Goal: Information Seeking & Learning: Learn about a topic

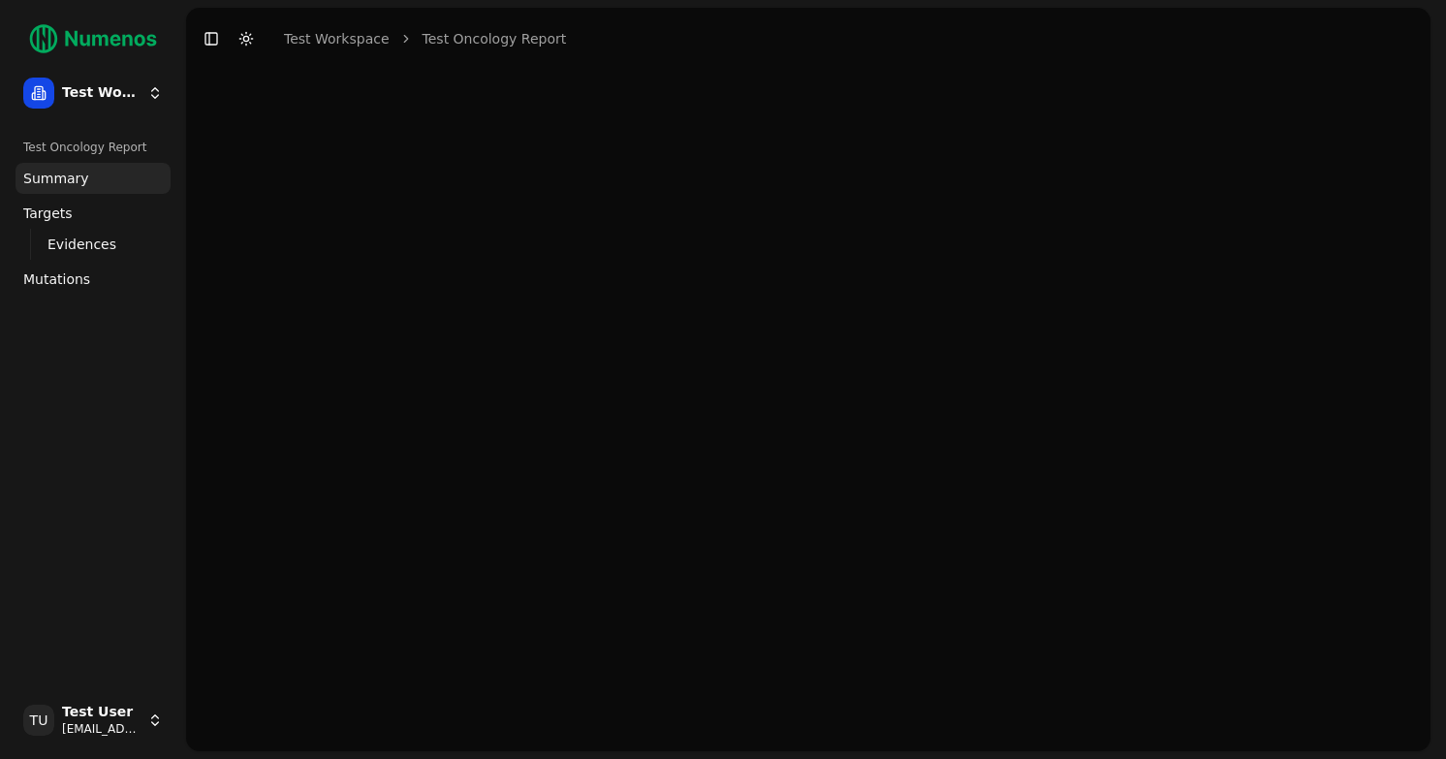
click at [124, 709] on html "Test Workspace Test Oncology Report Summary Targets Evidences Exploration Mutat…" at bounding box center [723, 379] width 1446 height 759
click at [224, 729] on div "Log out" at bounding box center [282, 722] width 207 height 31
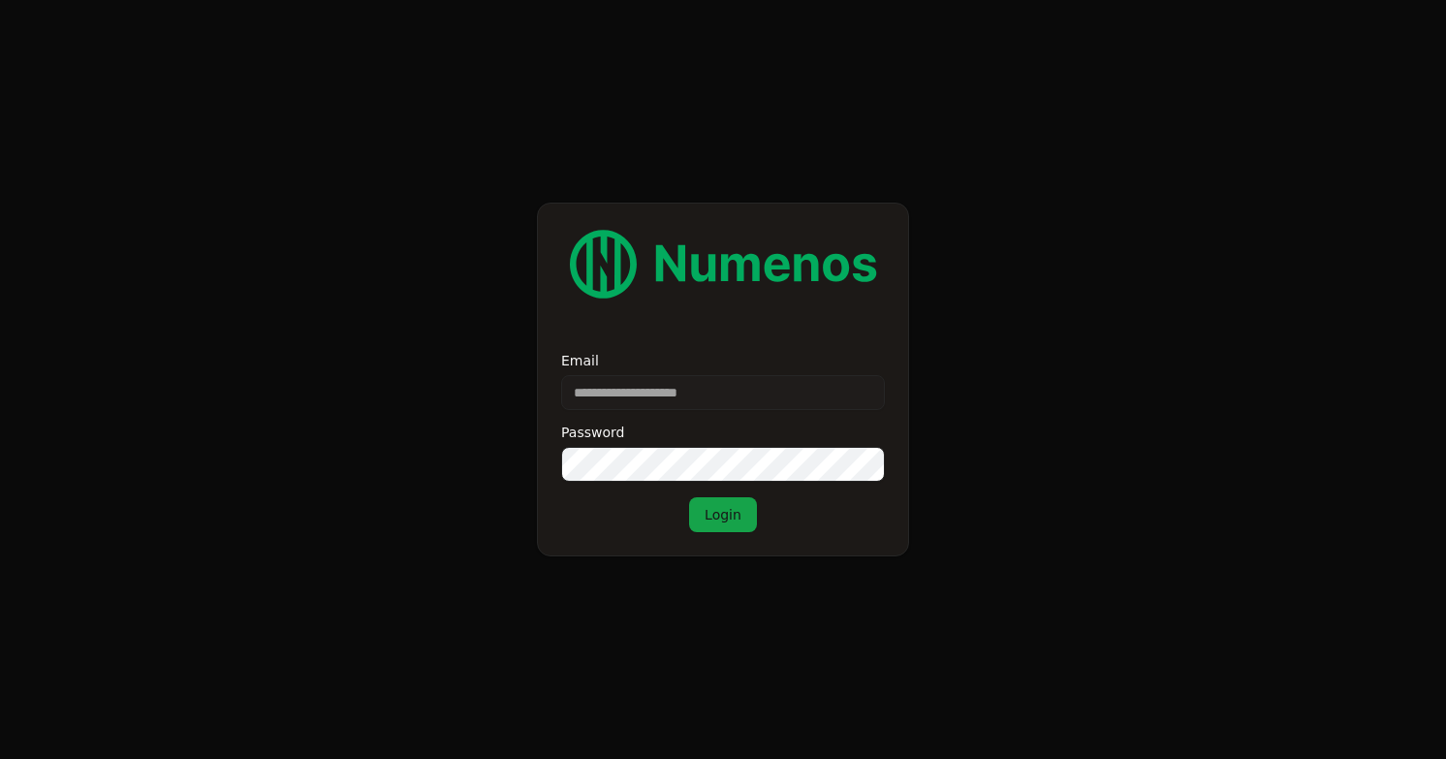
click at [754, 396] on input "Email" at bounding box center [723, 392] width 324 height 35
type input "**********"
click at [709, 536] on div "**********" at bounding box center [723, 380] width 372 height 354
click at [716, 521] on button "Login" at bounding box center [723, 514] width 68 height 35
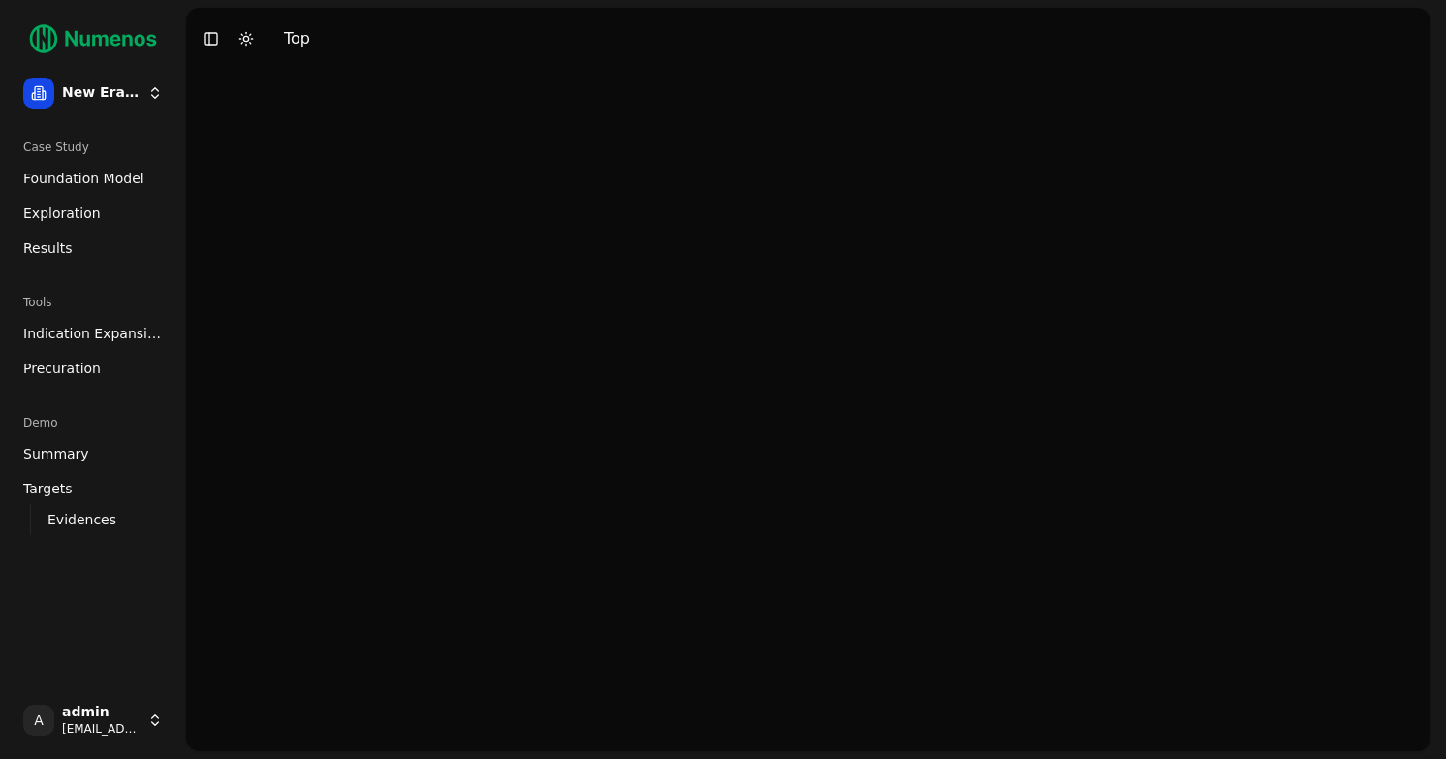
click at [103, 730] on html "New Era Therapeutics Case Study Foundation Model Exploration Results Tools Indi…" at bounding box center [723, 379] width 1446 height 759
click at [256, 728] on div "Log out" at bounding box center [282, 722] width 207 height 31
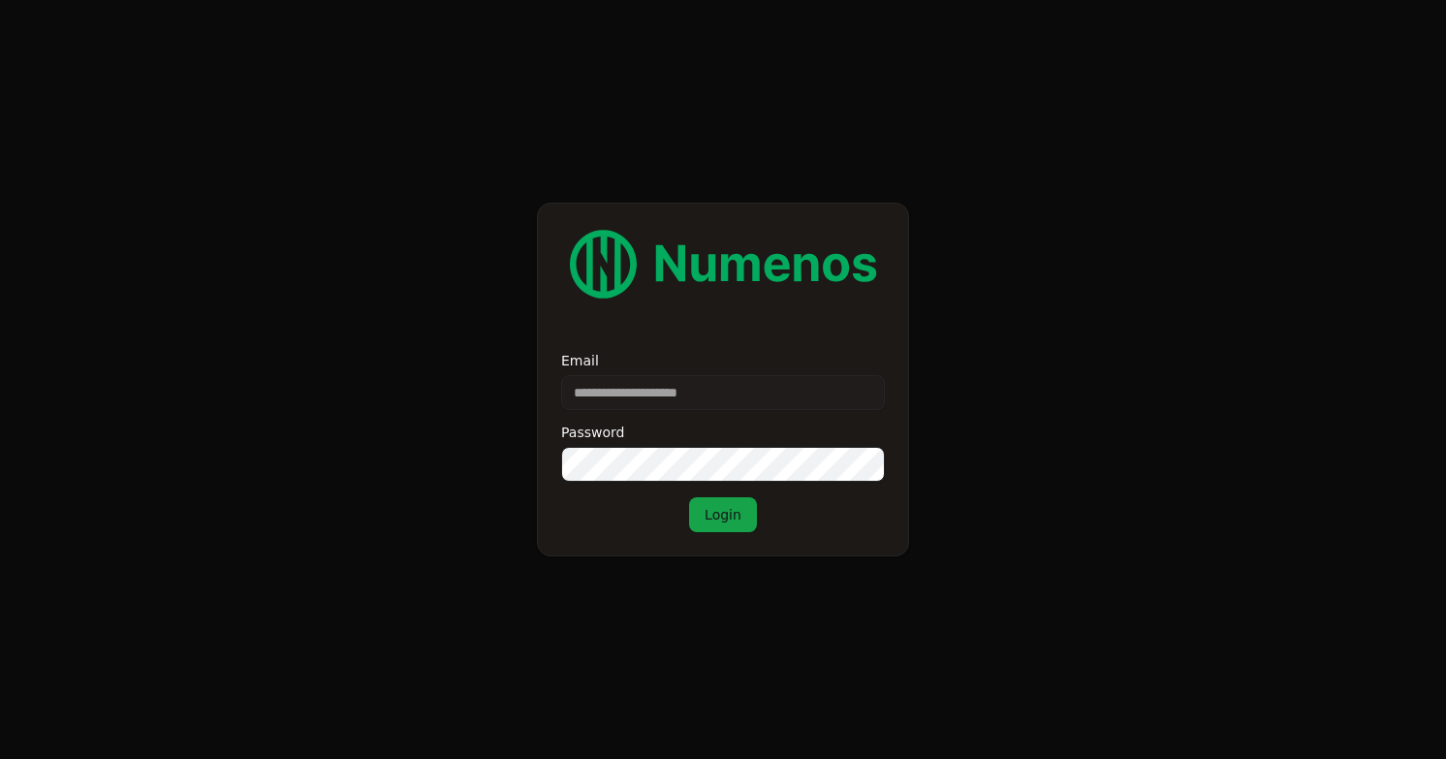
click at [657, 387] on input "Email" at bounding box center [723, 392] width 324 height 35
type input "**********"
click at [726, 504] on button "Login" at bounding box center [723, 514] width 68 height 35
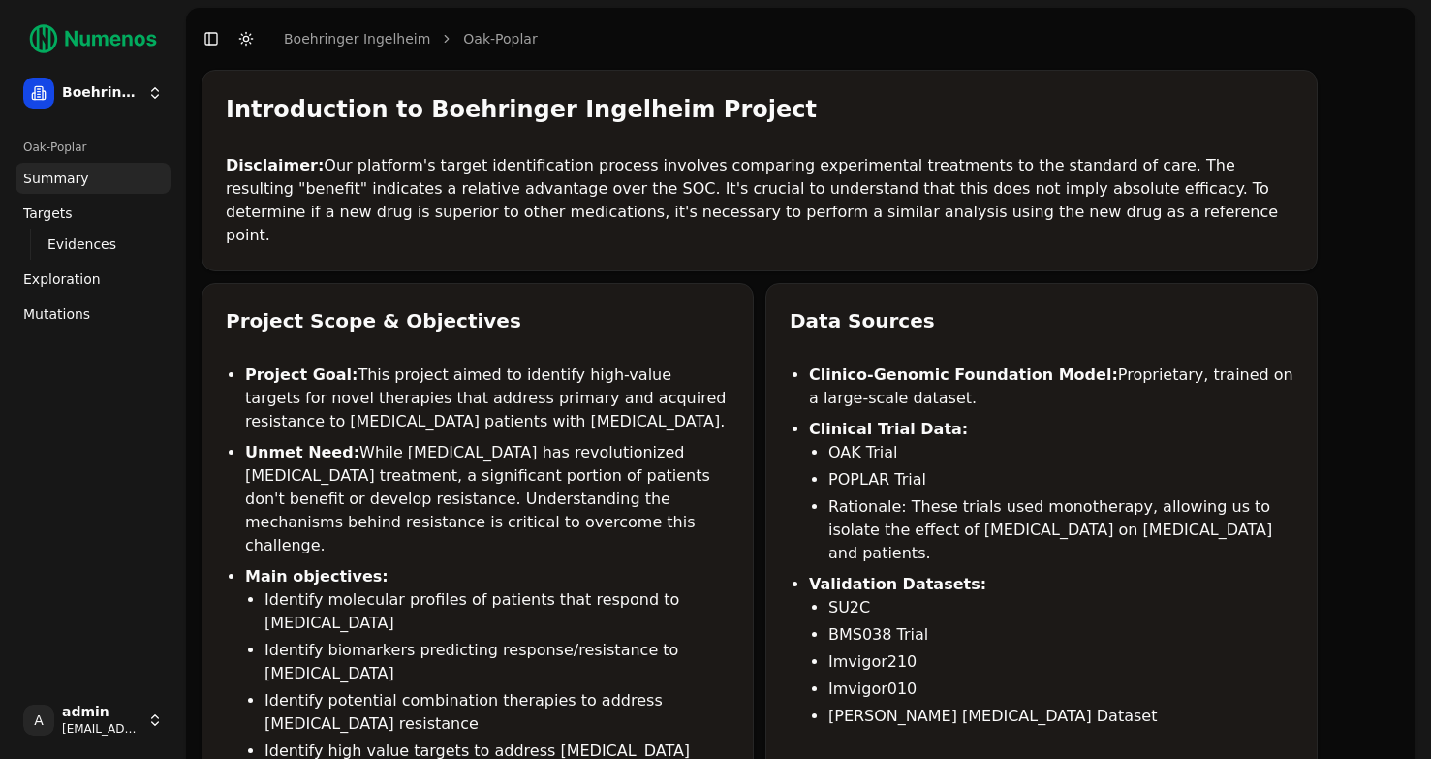
click at [60, 311] on span "Mutations" at bounding box center [56, 313] width 67 height 19
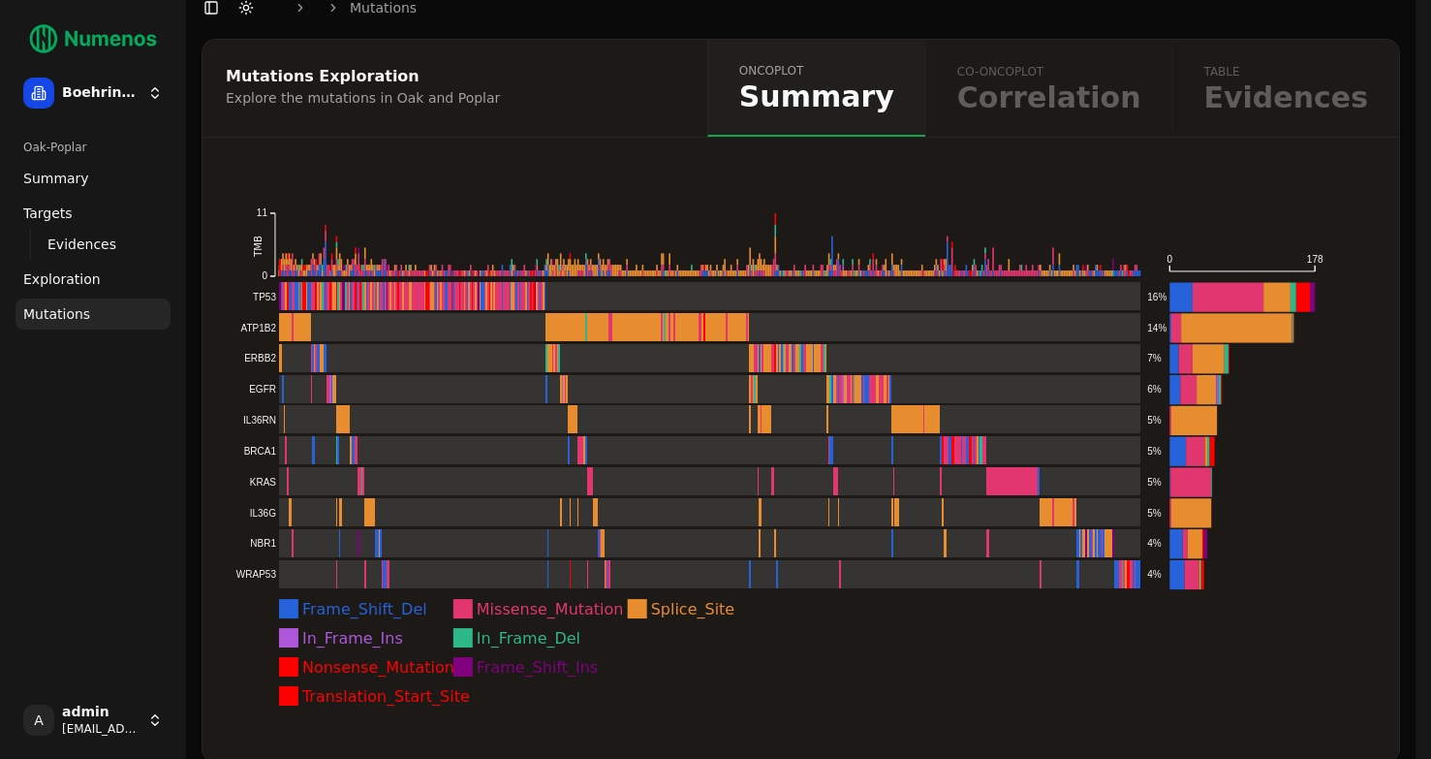
scroll to position [58, 0]
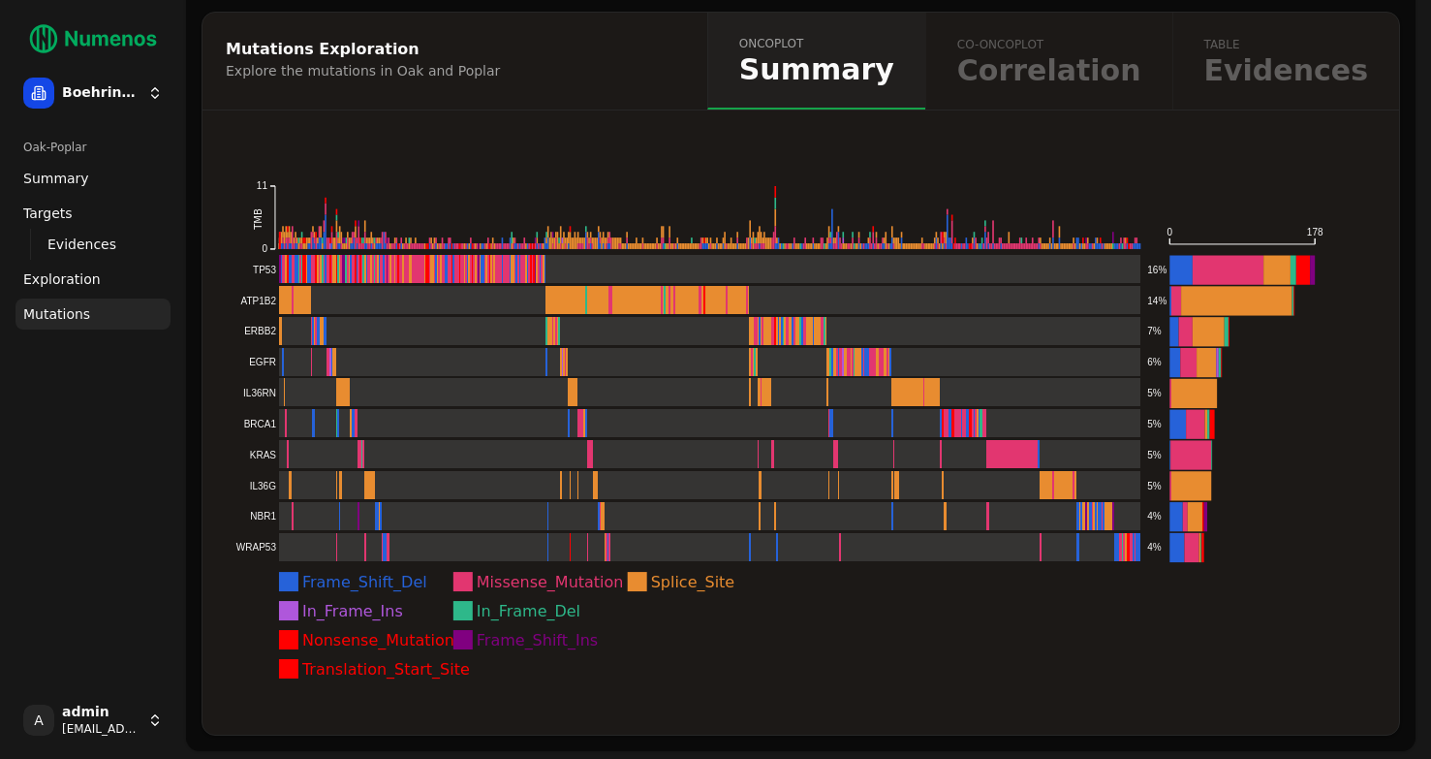
click at [1065, 78] on div "oncoplot Summary co-oncoplot Correlation table Evidences" at bounding box center [1053, 61] width 692 height 97
click at [354, 322] on rect at bounding box center [688, 331] width 906 height 29
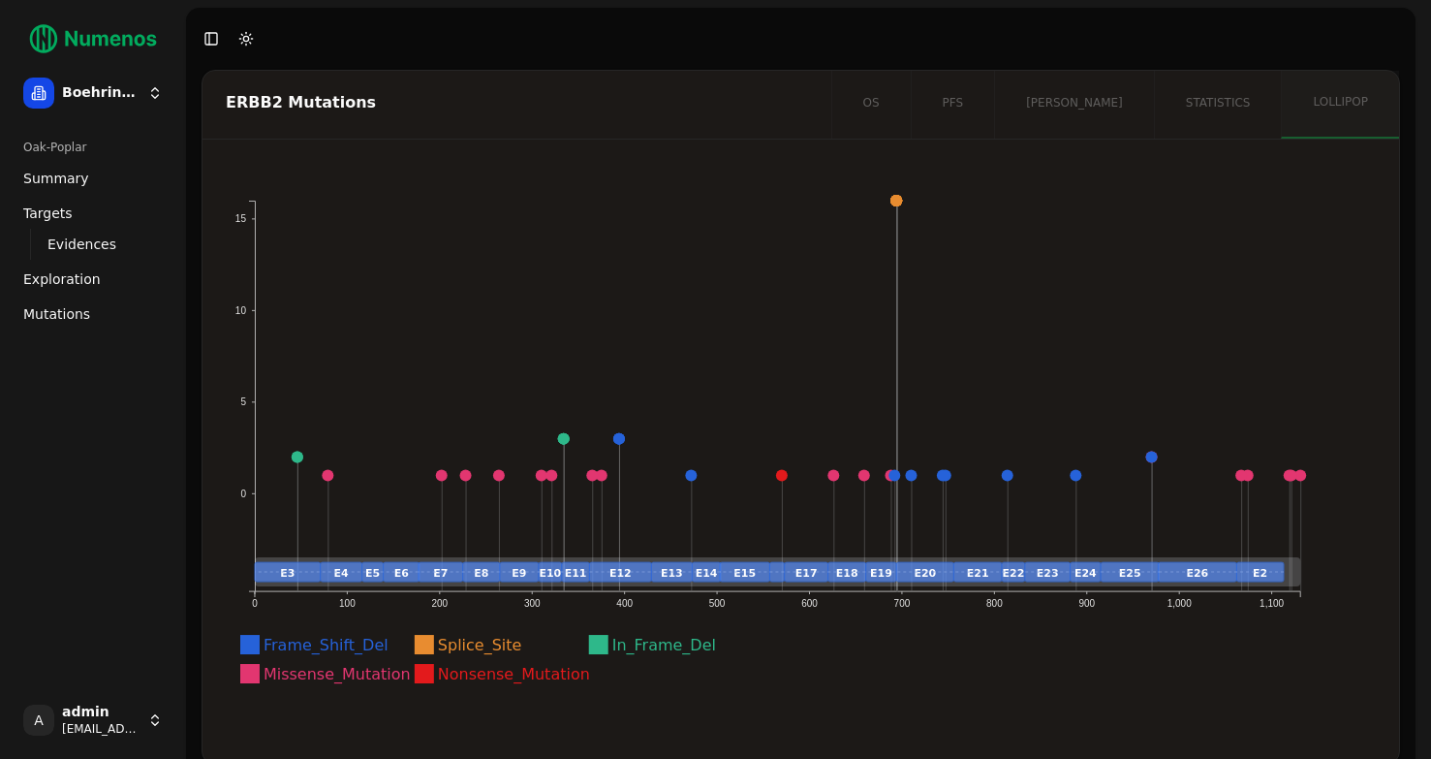
click at [897, 204] on circle at bounding box center [898, 201] width 12 height 12
click at [741, 578] on text "E15" at bounding box center [746, 573] width 22 height 13
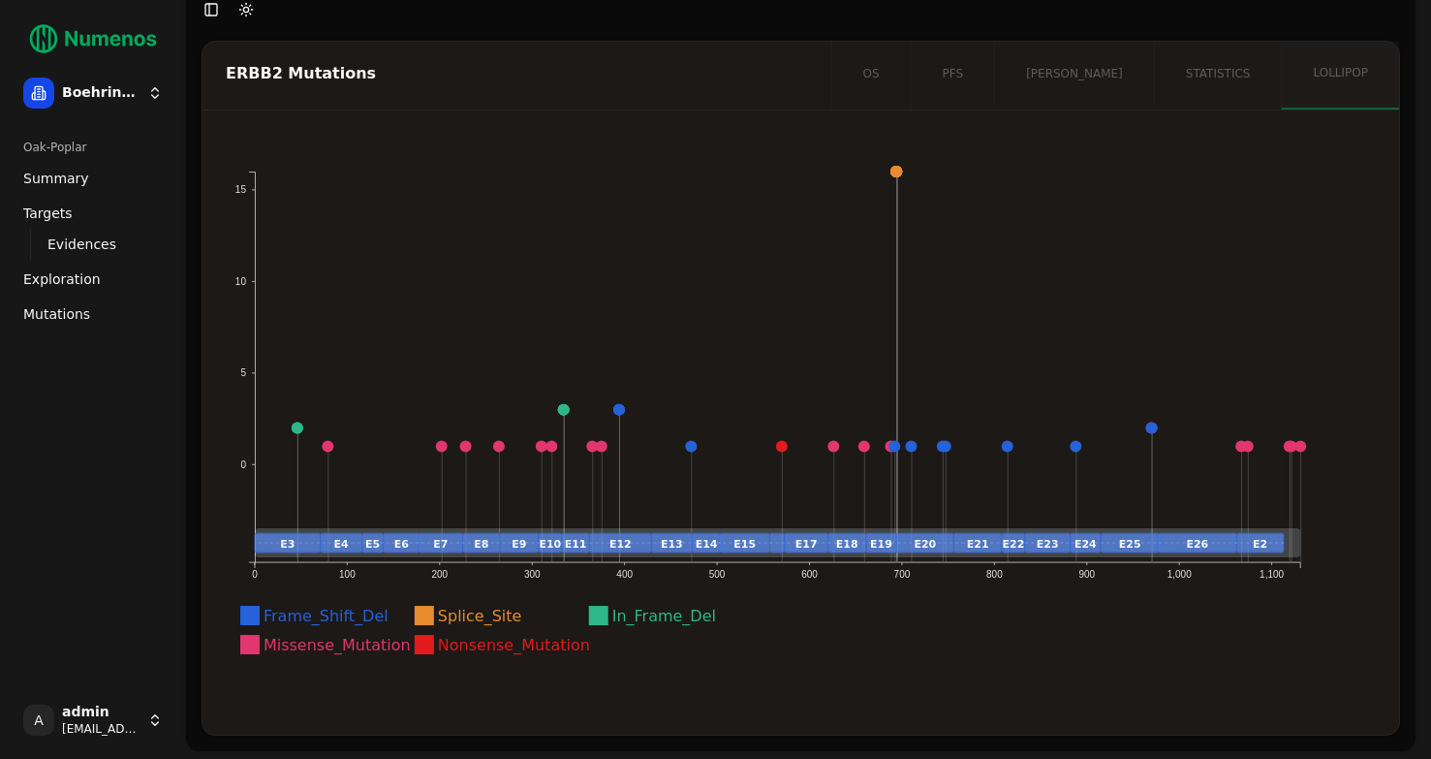
click at [1220, 58] on div "os pfs orr statistics lollipop" at bounding box center [1115, 76] width 568 height 68
click at [1087, 57] on div "os pfs orr statistics lollipop" at bounding box center [1115, 76] width 568 height 68
click at [996, 63] on div "os pfs orr statistics lollipop" at bounding box center [1115, 76] width 568 height 68
click at [978, 68] on div "os pfs orr statistics lollipop" at bounding box center [1115, 76] width 568 height 68
click at [43, 304] on span "Mutations" at bounding box center [56, 313] width 67 height 19
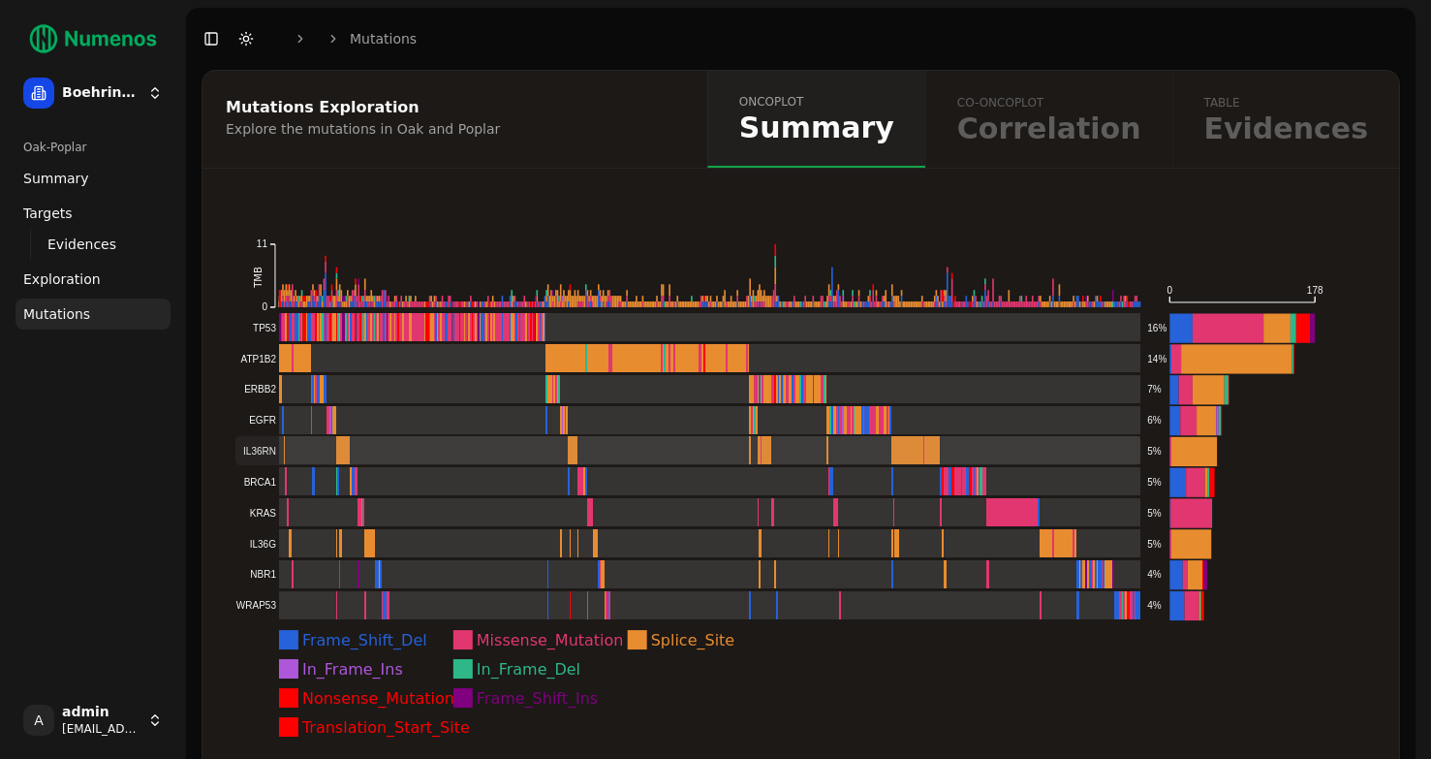
click at [305, 452] on rect at bounding box center [688, 450] width 906 height 29
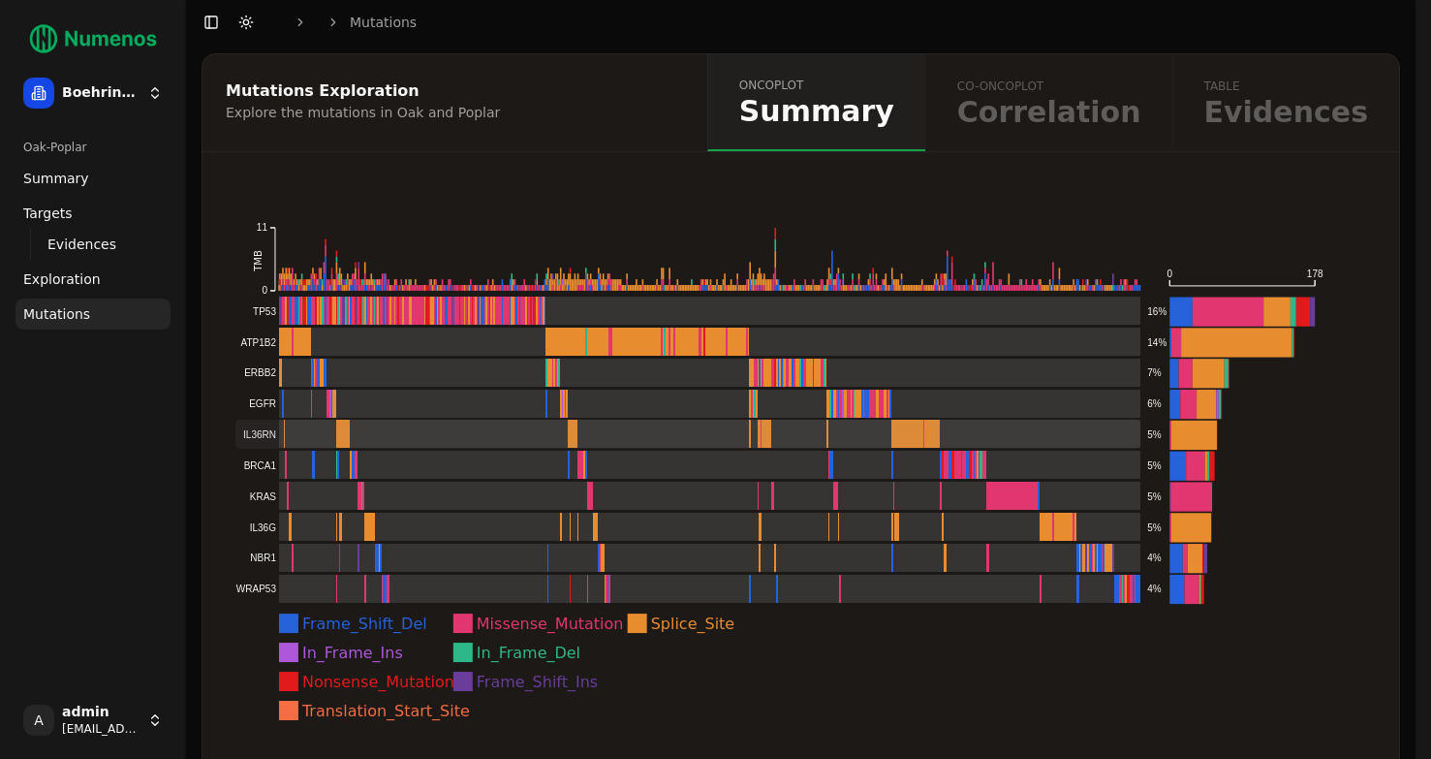
scroll to position [27, 0]
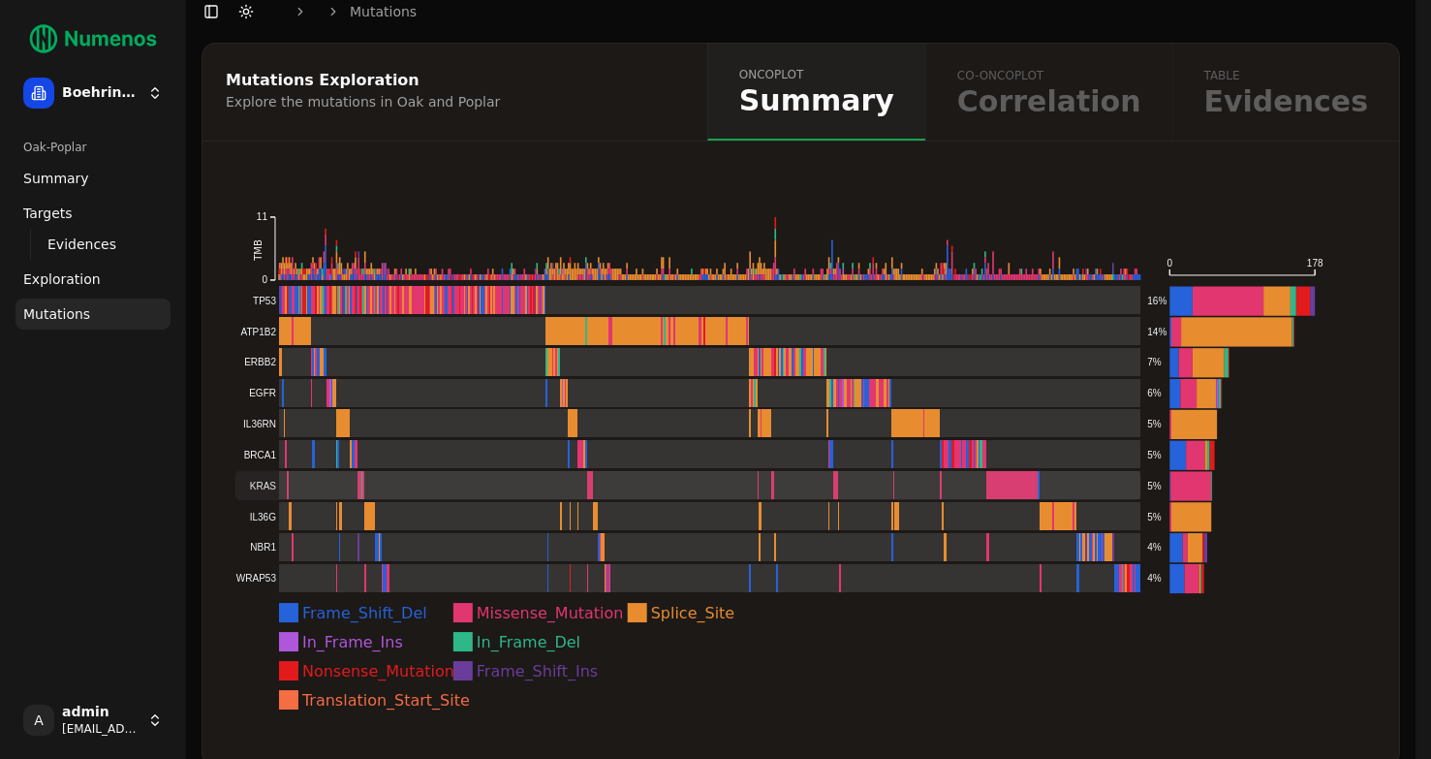
click at [916, 478] on rect at bounding box center [688, 485] width 906 height 29
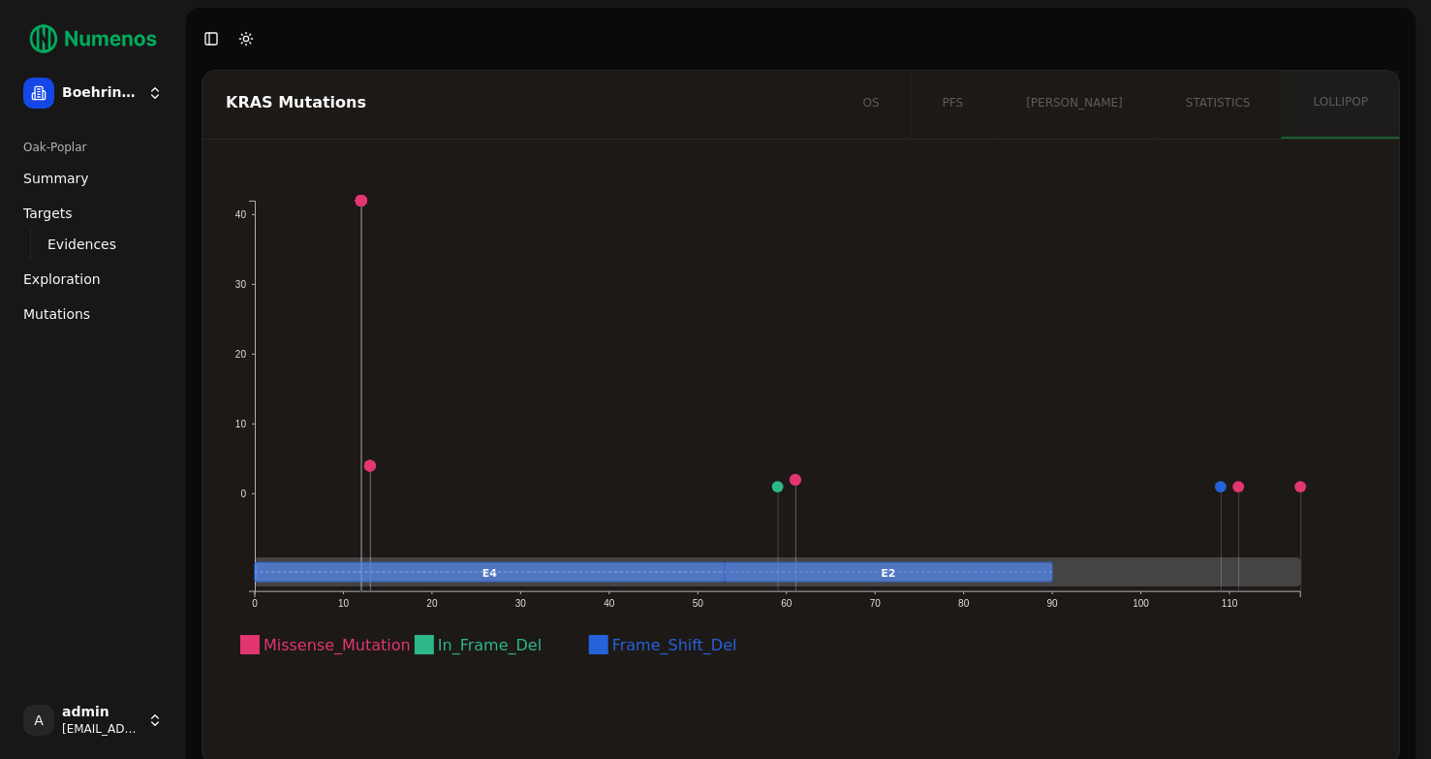
drag, startPoint x: 554, startPoint y: 576, endPoint x: 752, endPoint y: 571, distance: 197.7
click at [753, 571] on g "E2 E4" at bounding box center [778, 571] width 1047 height 29
drag, startPoint x: 949, startPoint y: 582, endPoint x: 1107, endPoint y: 585, distance: 158.0
click at [1107, 585] on rect at bounding box center [778, 571] width 1047 height 29
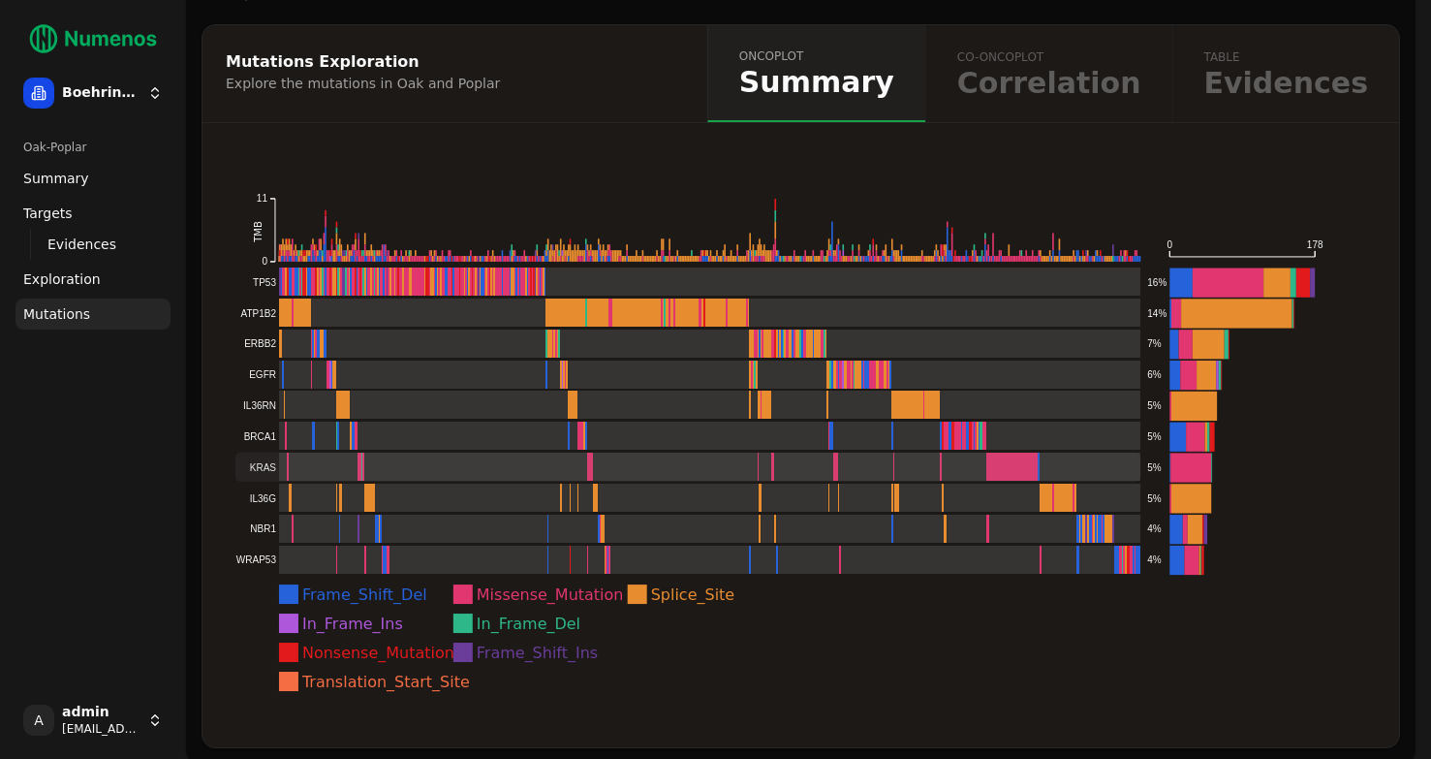
scroll to position [58, 0]
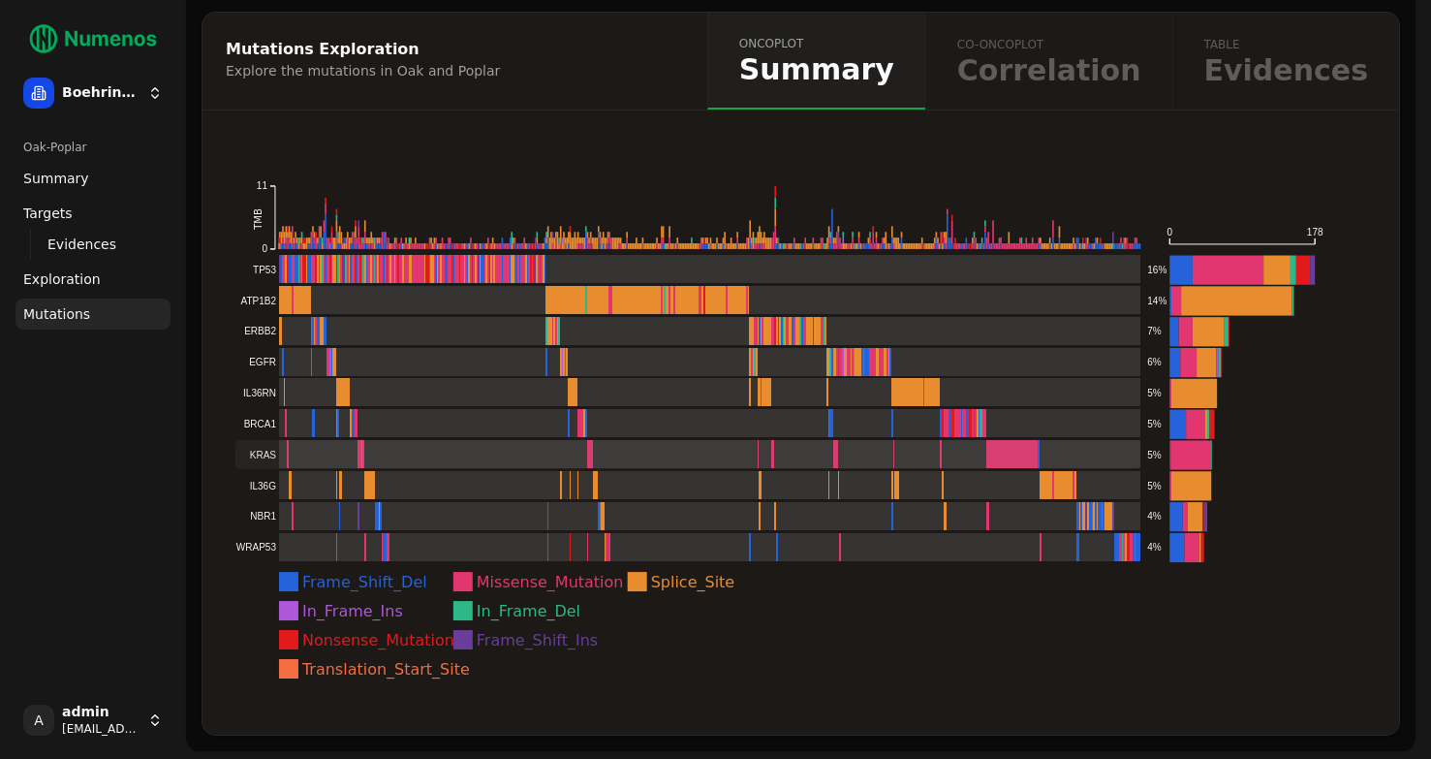
click at [650, 459] on rect at bounding box center [688, 454] width 906 height 29
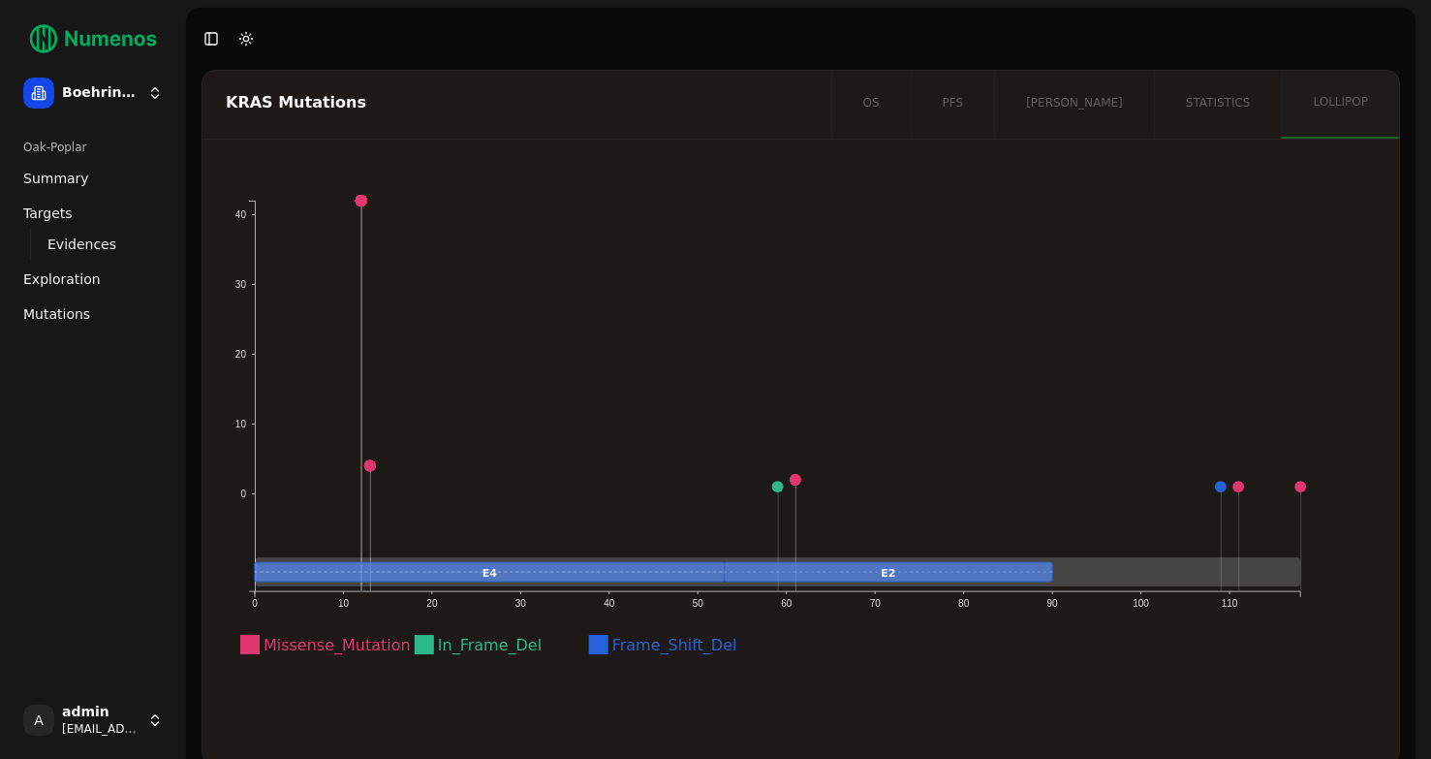
drag, startPoint x: 499, startPoint y: 577, endPoint x: 666, endPoint y: 577, distance: 166.7
click at [666, 577] on rect at bounding box center [490, 571] width 470 height 19
drag, startPoint x: 666, startPoint y: 577, endPoint x: 891, endPoint y: 577, distance: 224.8
click at [891, 577] on g "E2 E4" at bounding box center [778, 571] width 1047 height 29
drag, startPoint x: 687, startPoint y: 577, endPoint x: 747, endPoint y: 561, distance: 62.0
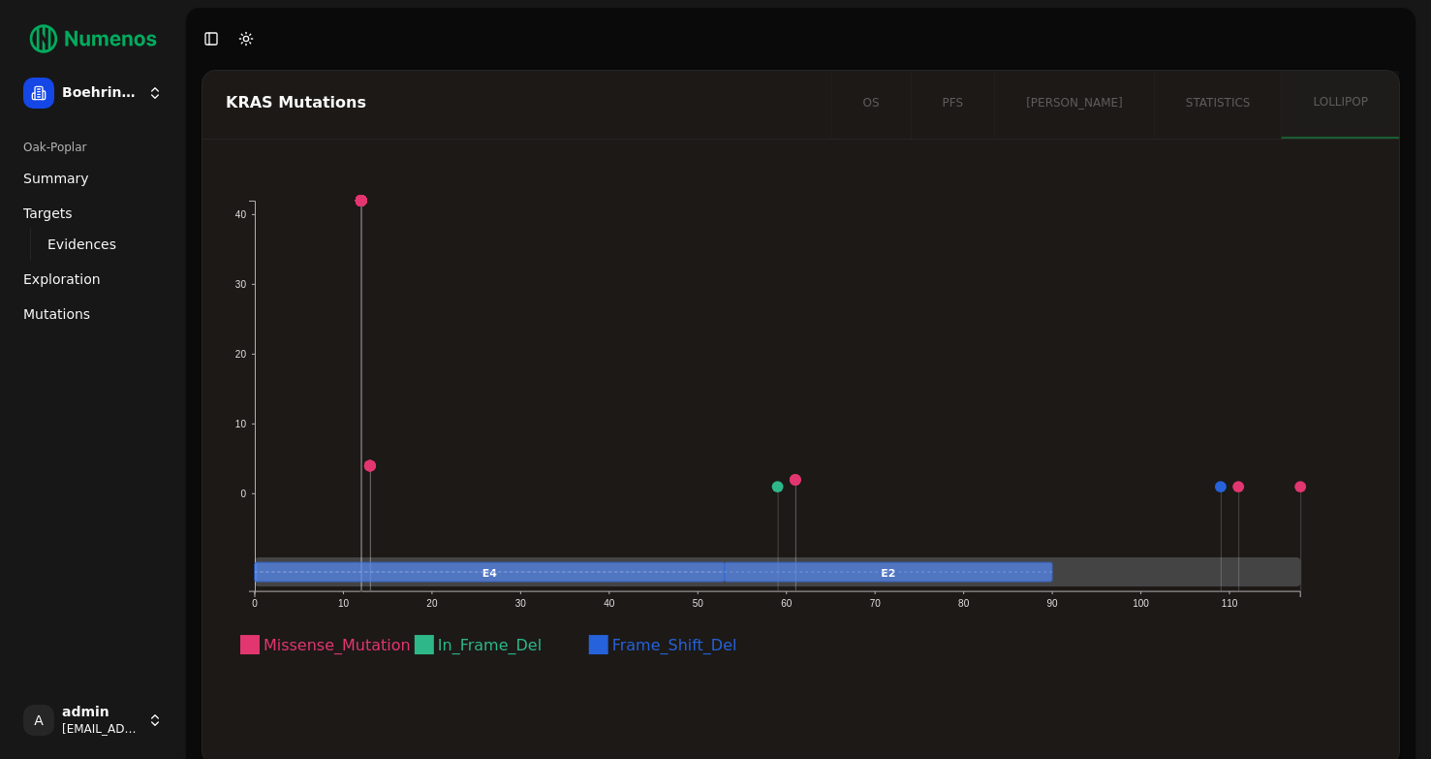
click at [747, 561] on g "E2 E4" at bounding box center [778, 571] width 1047 height 29
drag, startPoint x: 788, startPoint y: 571, endPoint x: 640, endPoint y: 571, distance: 148.3
click at [642, 571] on g "E2 E4" at bounding box center [778, 571] width 1047 height 29
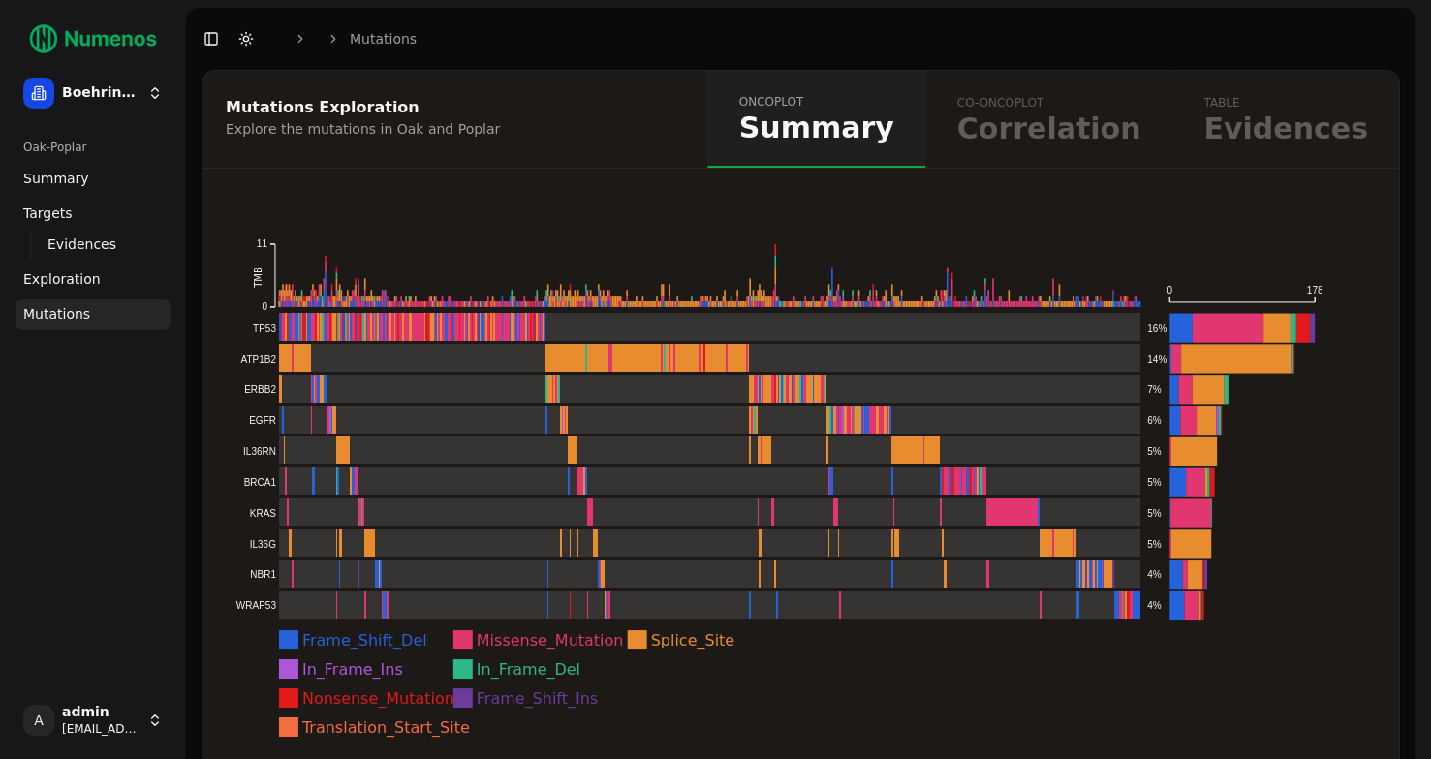
click at [1067, 130] on div "oncoplot Summary co-oncoplot Correlation table Evidences" at bounding box center [1053, 119] width 692 height 97
click at [95, 186] on link "Summary" at bounding box center [93, 178] width 155 height 31
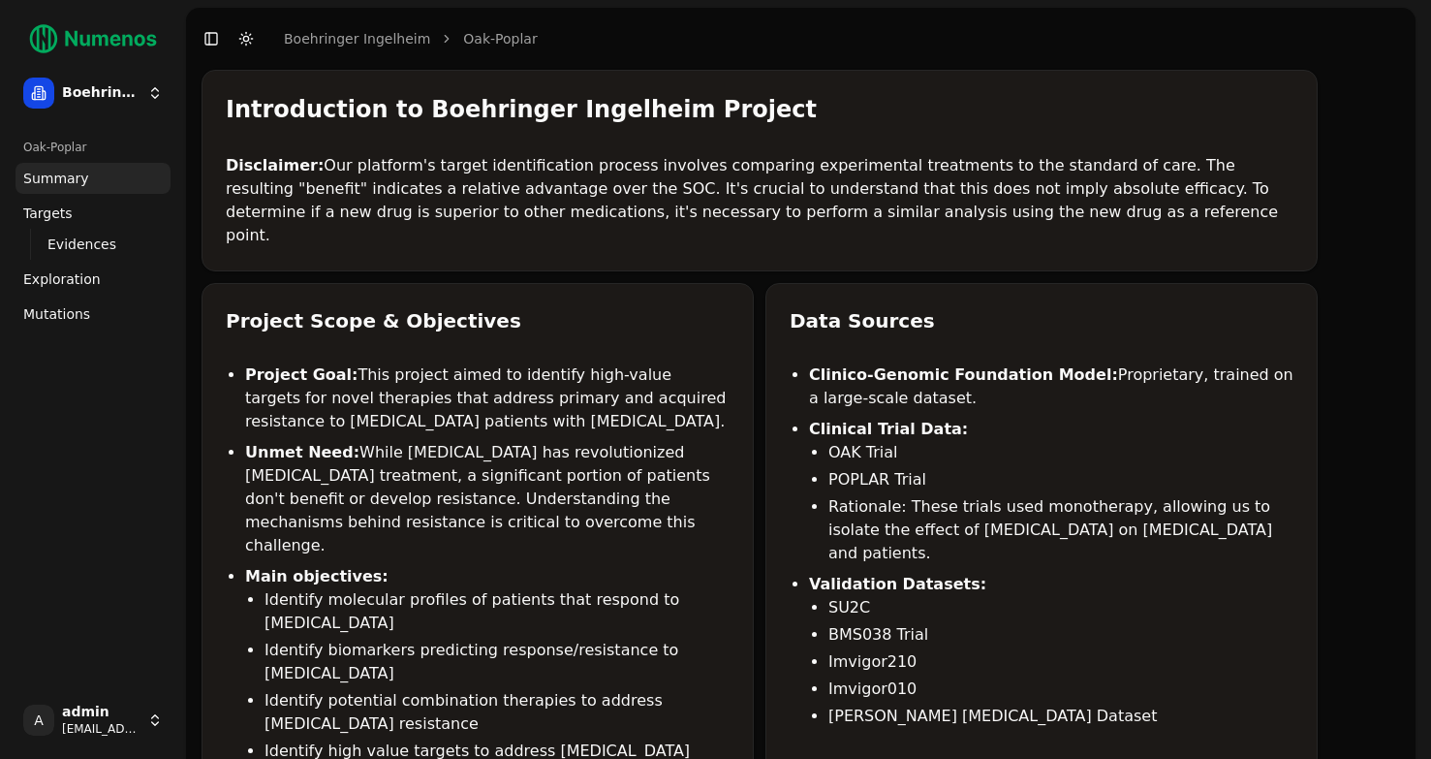
click at [82, 281] on span "Exploration" at bounding box center [62, 278] width 78 height 19
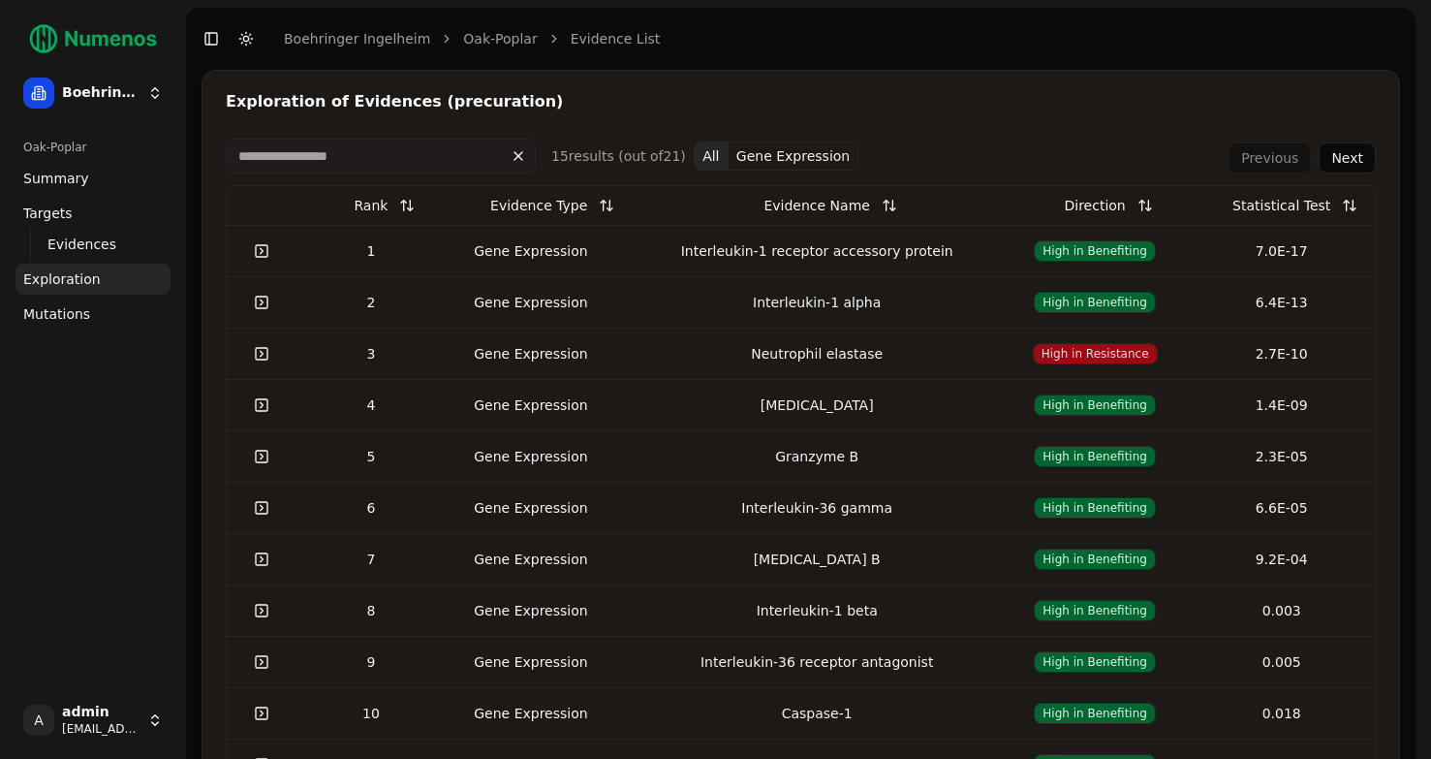
click at [269, 256] on link at bounding box center [261, 251] width 39 height 35
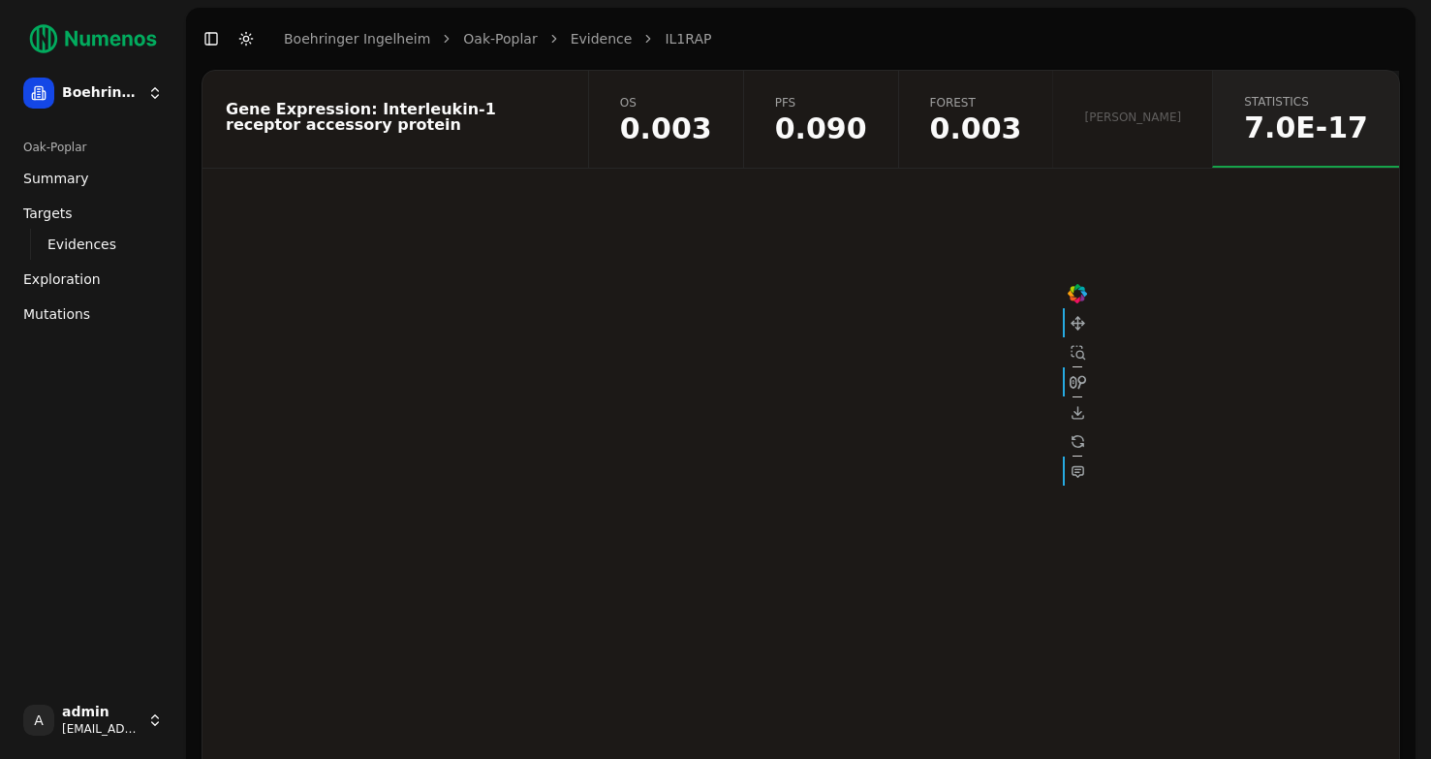
click at [1017, 118] on link "forest 0.003" at bounding box center [975, 119] width 155 height 97
click at [867, 125] on span "0.090" at bounding box center [821, 128] width 92 height 29
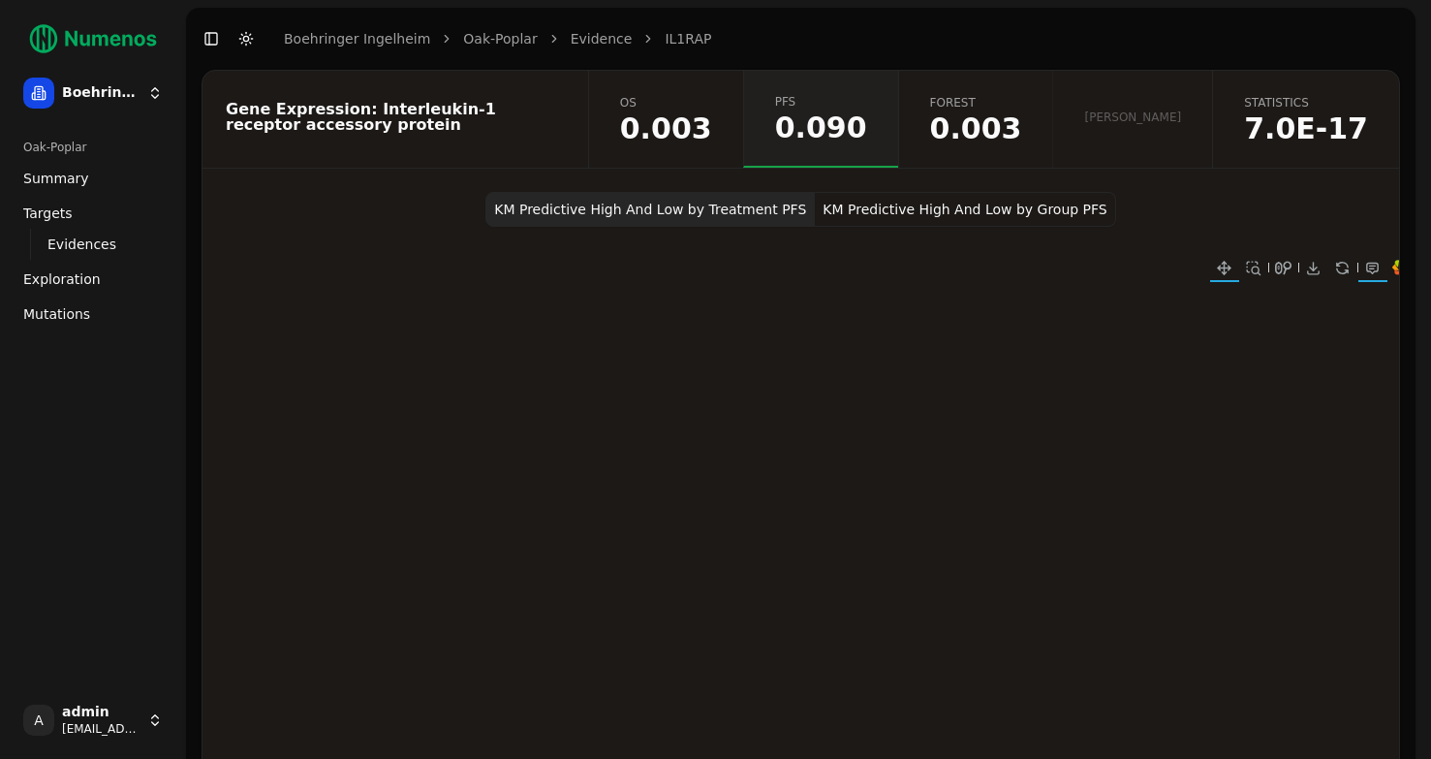
click at [712, 127] on span "0.003" at bounding box center [666, 128] width 92 height 29
click at [64, 267] on link "Exploration" at bounding box center [93, 279] width 155 height 31
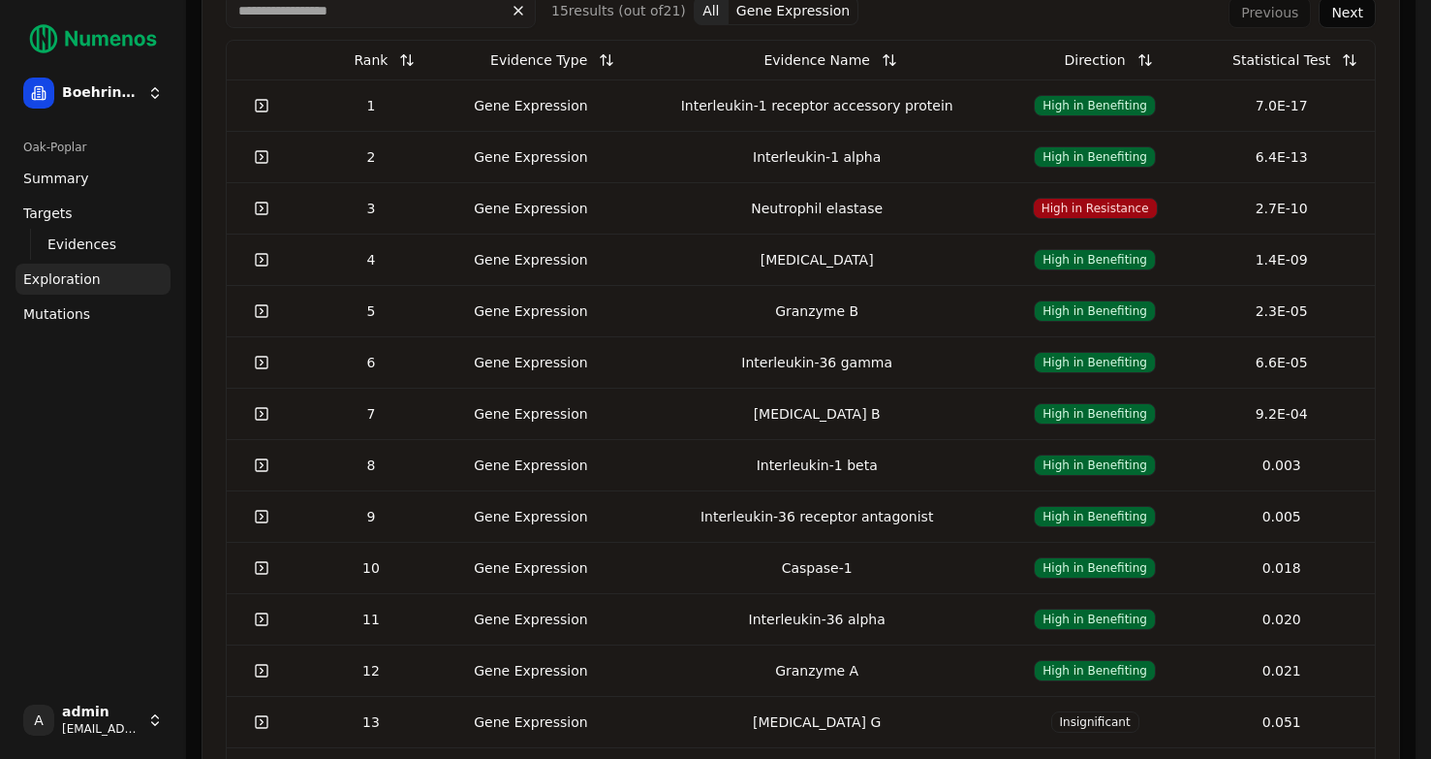
scroll to position [143, 0]
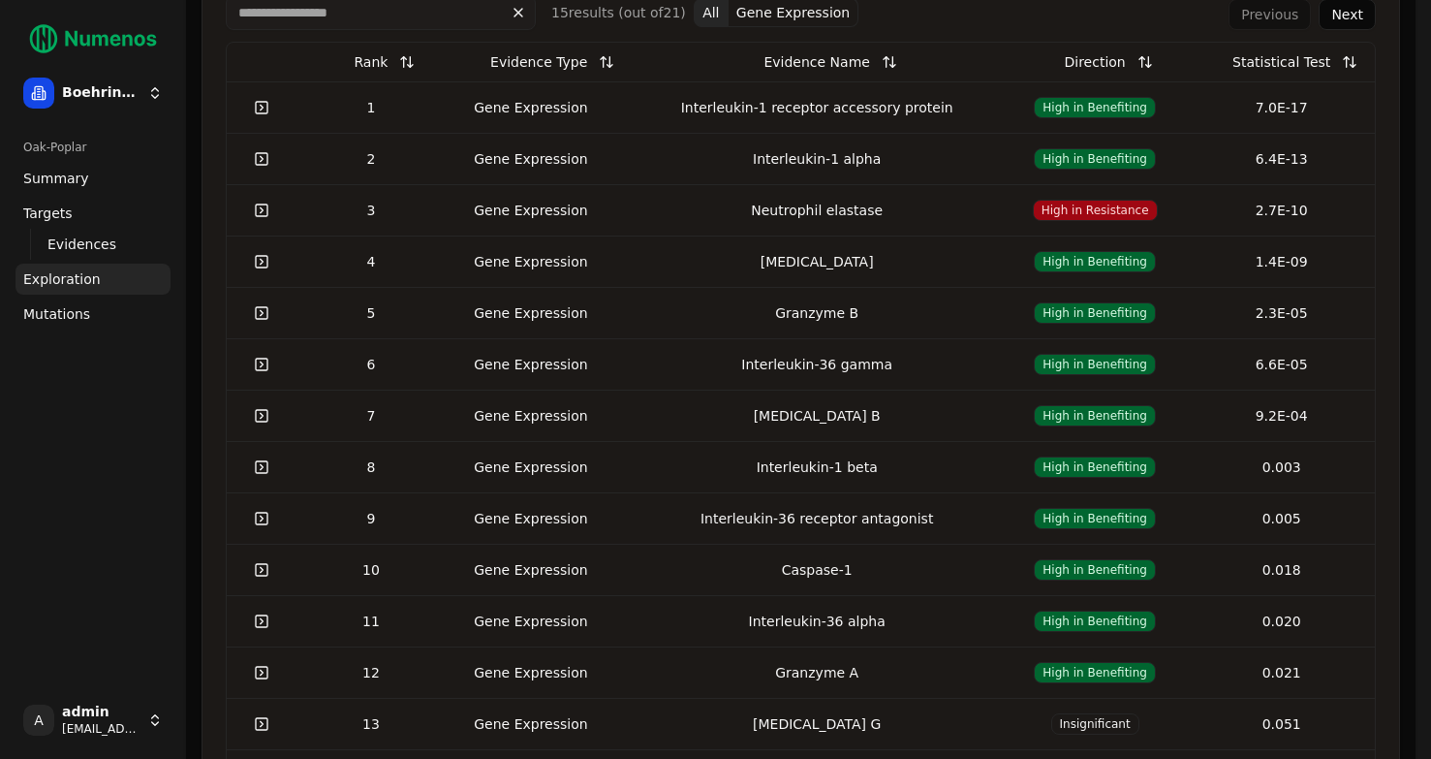
click at [257, 365] on link at bounding box center [261, 364] width 39 height 35
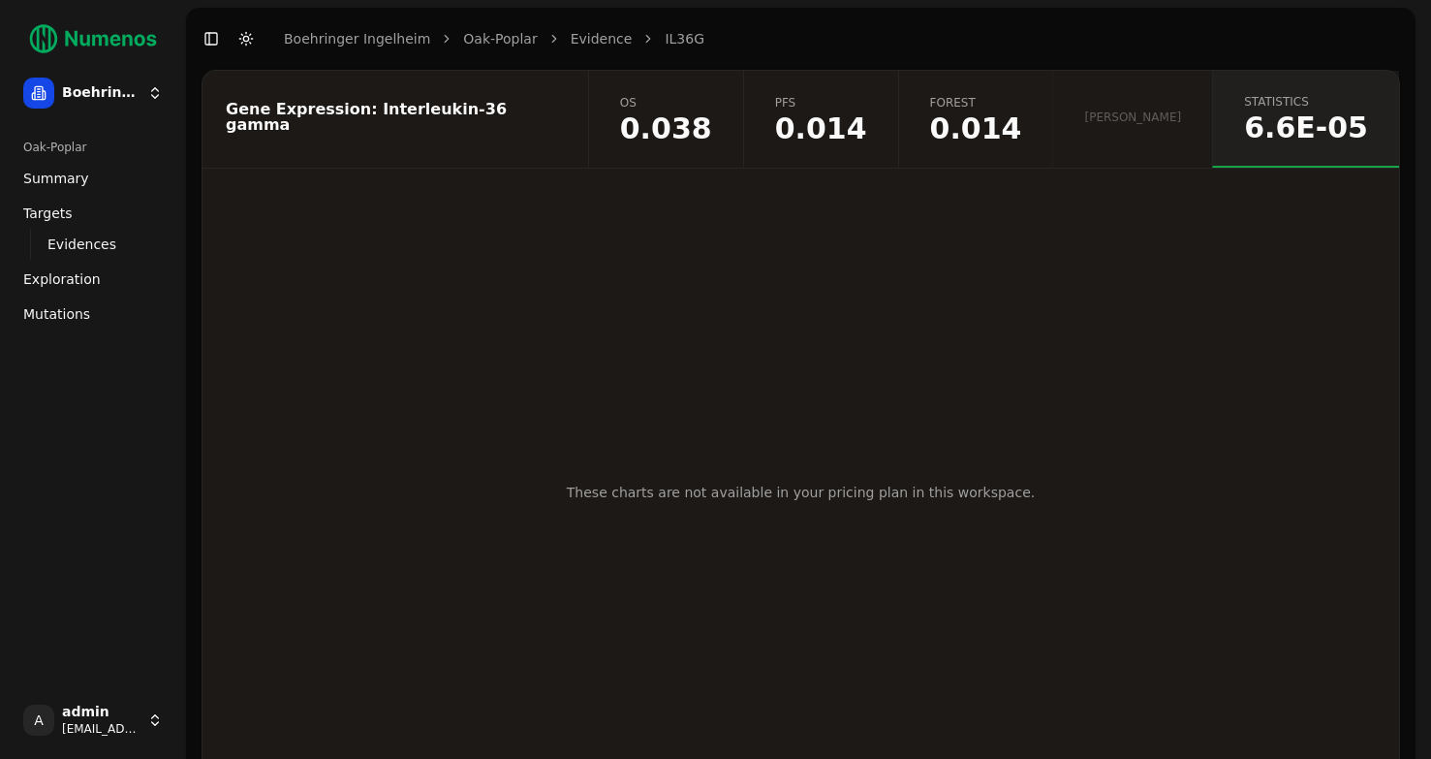
click at [67, 319] on span "Mutations" at bounding box center [56, 313] width 67 height 19
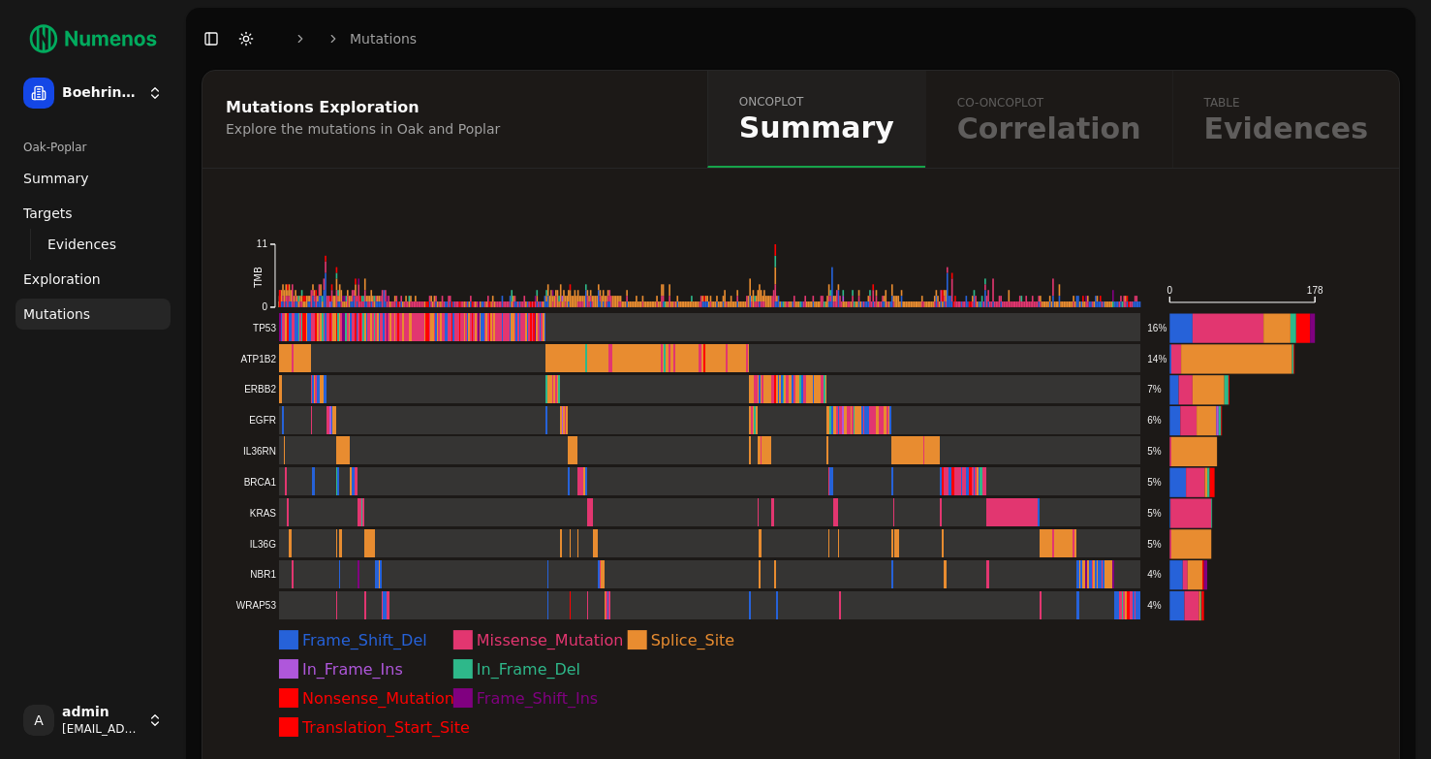
click at [67, 218] on span "Targets" at bounding box center [47, 212] width 49 height 19
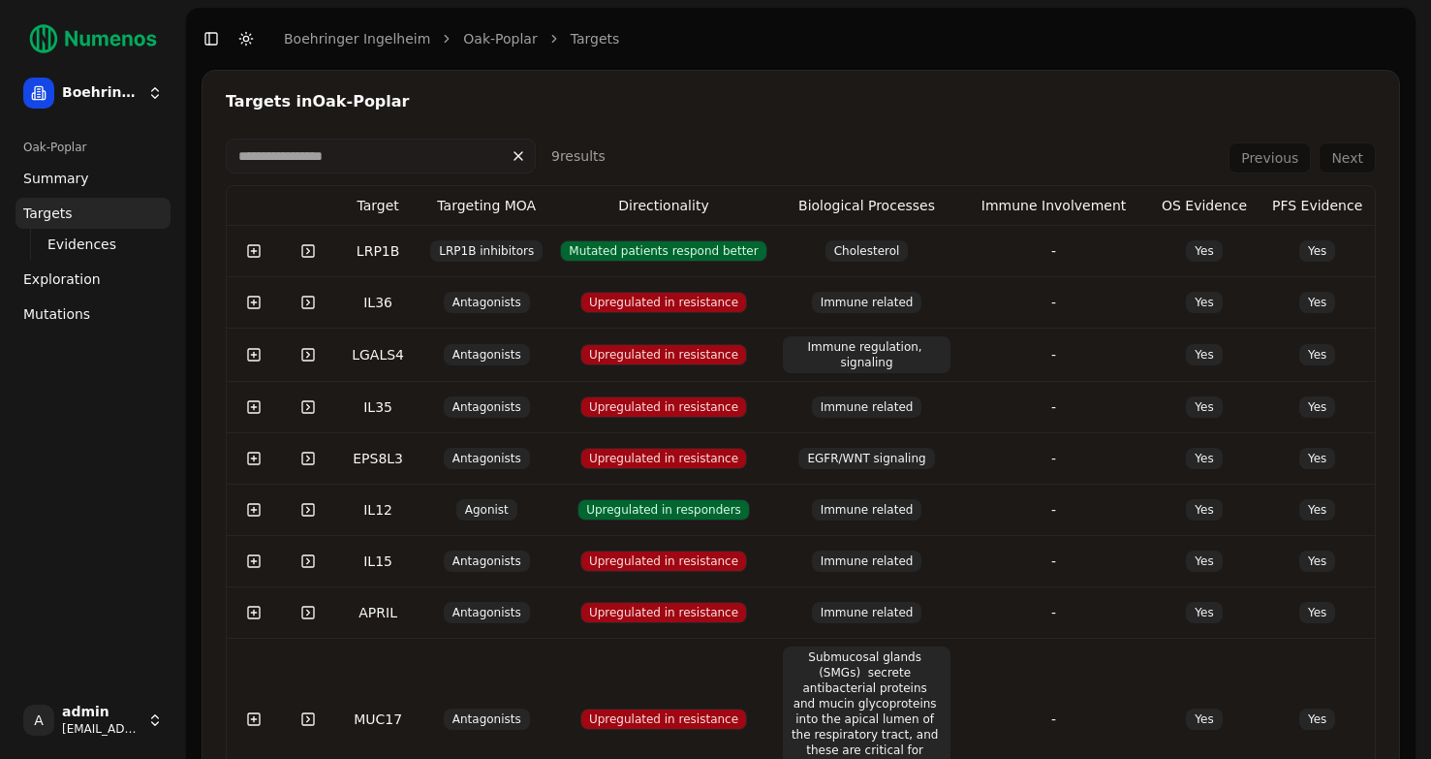
click at [82, 317] on span "Mutations" at bounding box center [56, 313] width 67 height 19
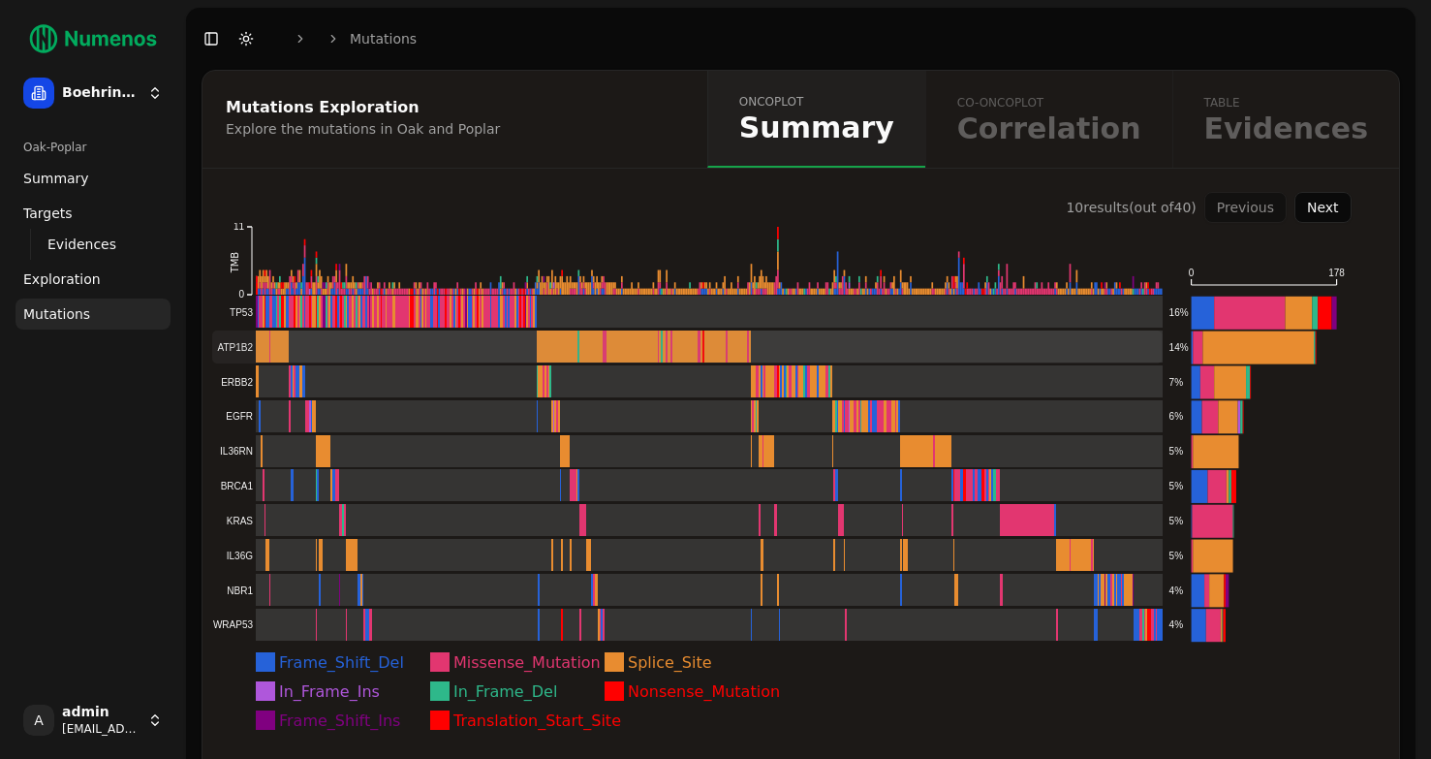
scroll to position [45, 0]
click at [610, 374] on rect at bounding box center [687, 381] width 951 height 33
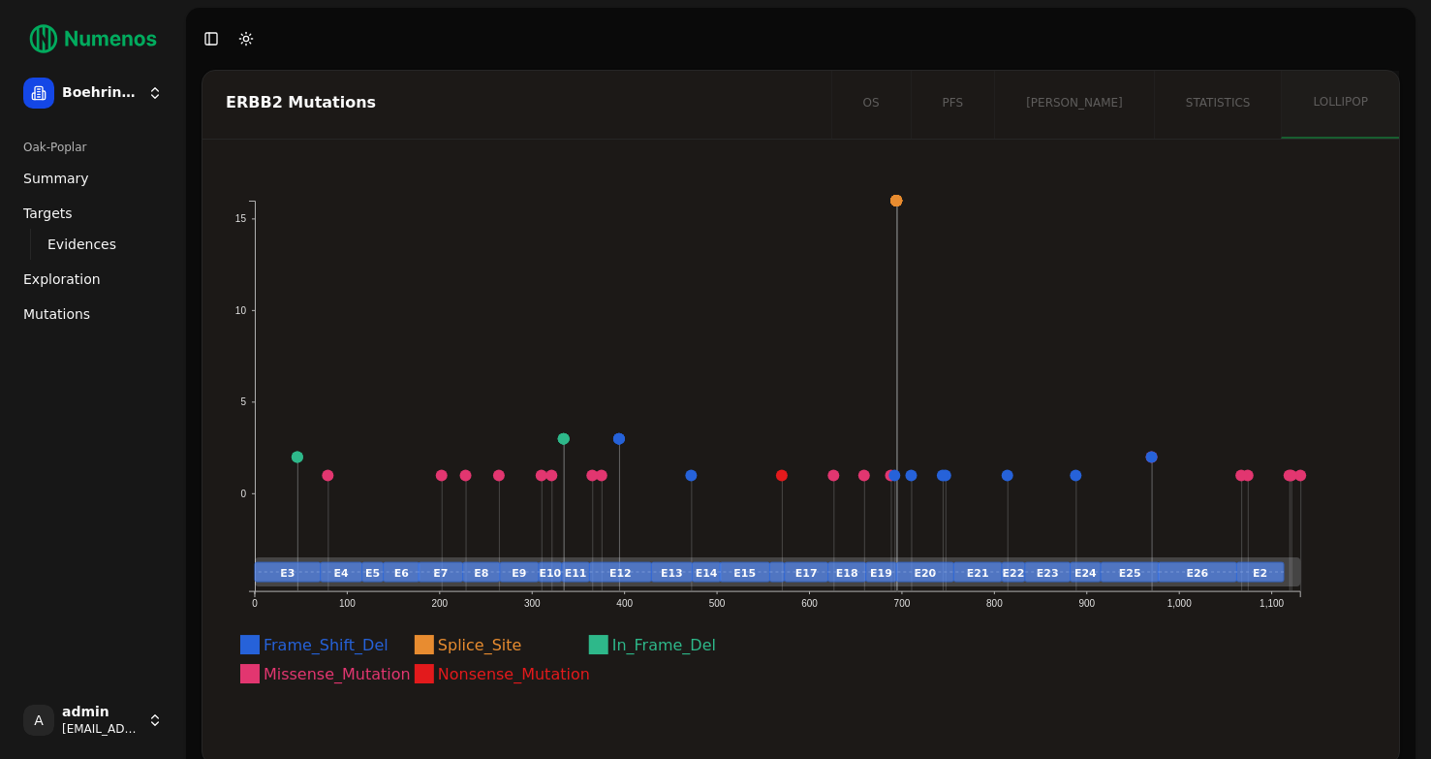
click at [86, 314] on link "Mutations" at bounding box center [93, 313] width 155 height 31
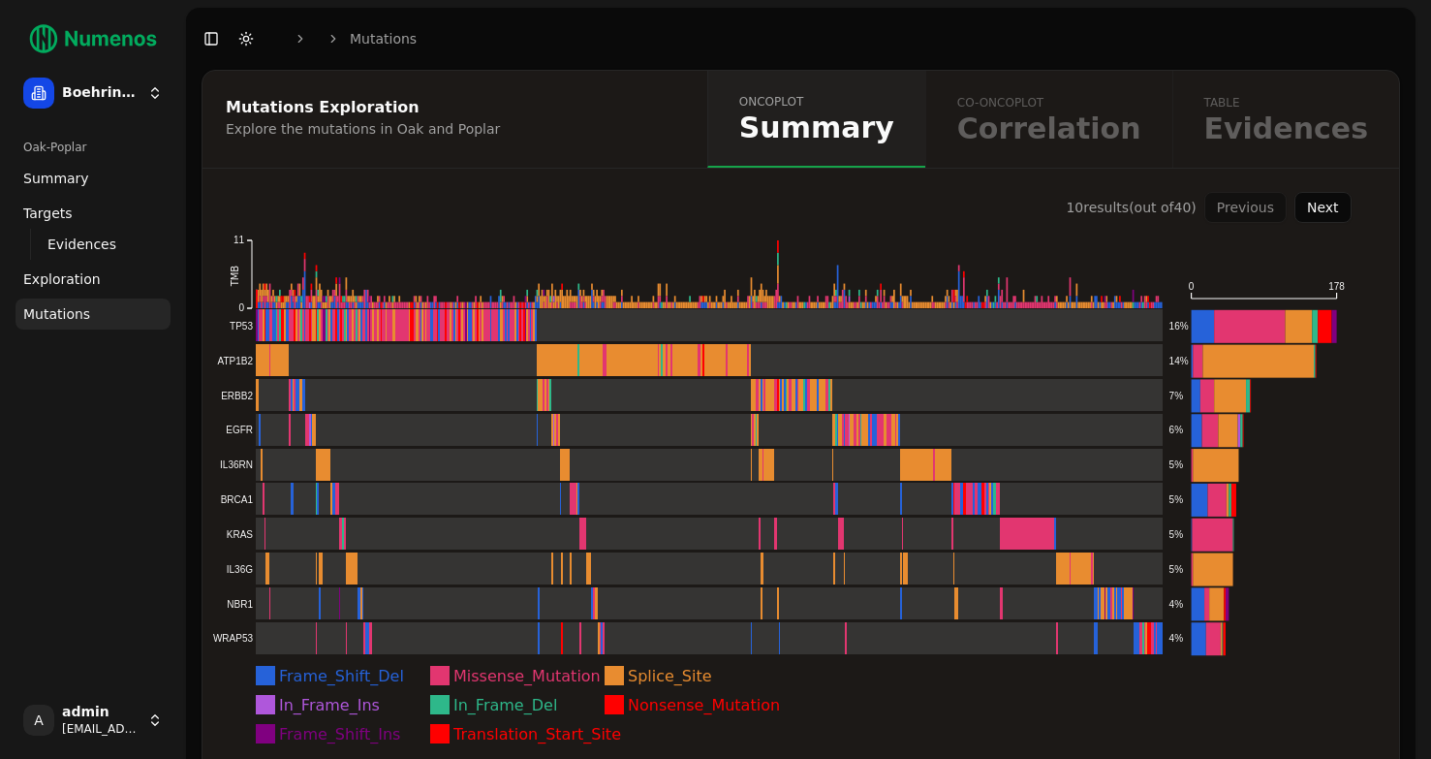
scroll to position [45, 0]
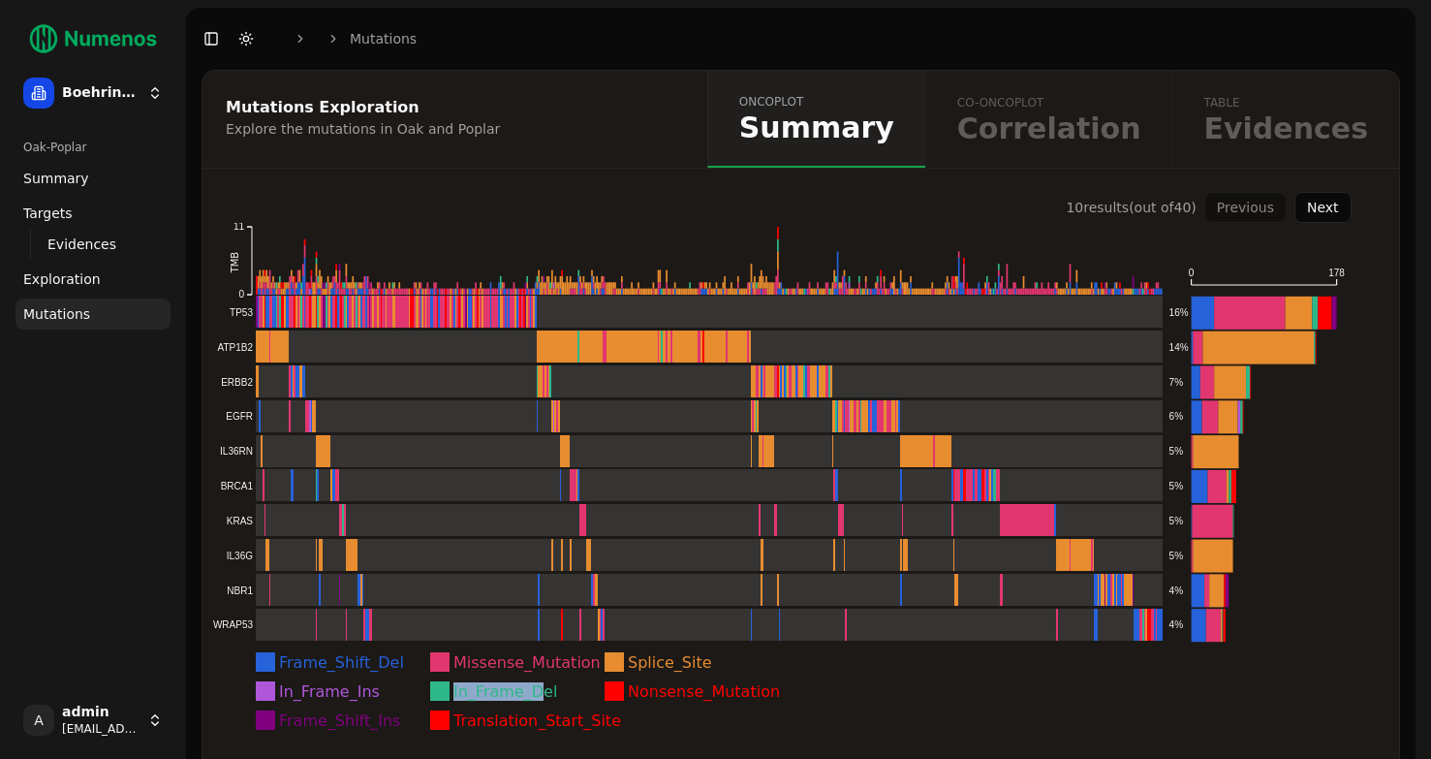
drag, startPoint x: 543, startPoint y: 681, endPoint x: 437, endPoint y: 682, distance: 105.6
click at [437, 682] on g "In_Frame_Del" at bounding box center [493, 691] width 127 height 20
click at [961, 365] on rect at bounding box center [687, 381] width 951 height 33
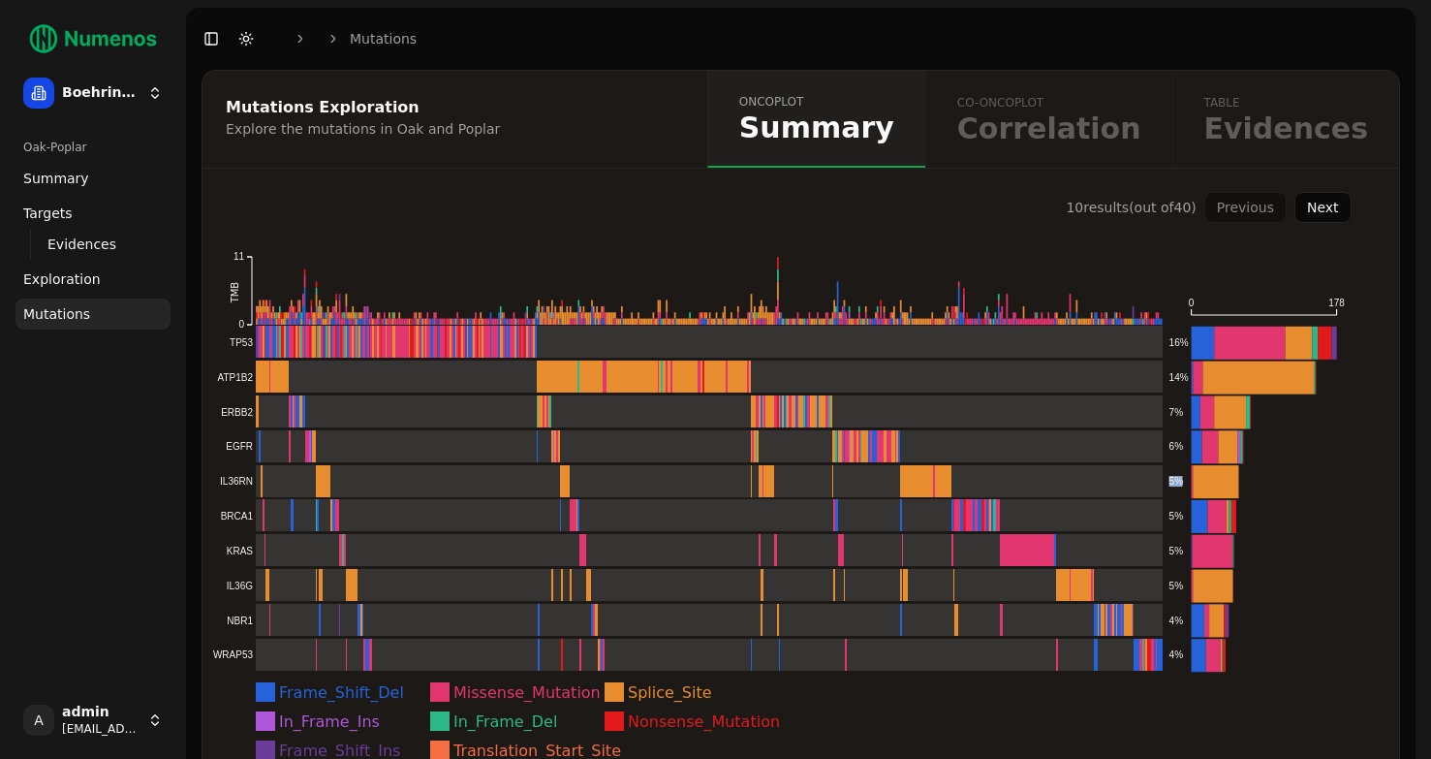
drag, startPoint x: 1171, startPoint y: 485, endPoint x: 1183, endPoint y: 485, distance: 12.6
click at [1183, 485] on icon "Frame_Shift_Del Missense_Mutation Splice_Site In_Frame_Ins In_Frame_Del Nonsens…" at bounding box center [777, 508] width 1149 height 571
click at [861, 548] on rect at bounding box center [687, 550] width 951 height 33
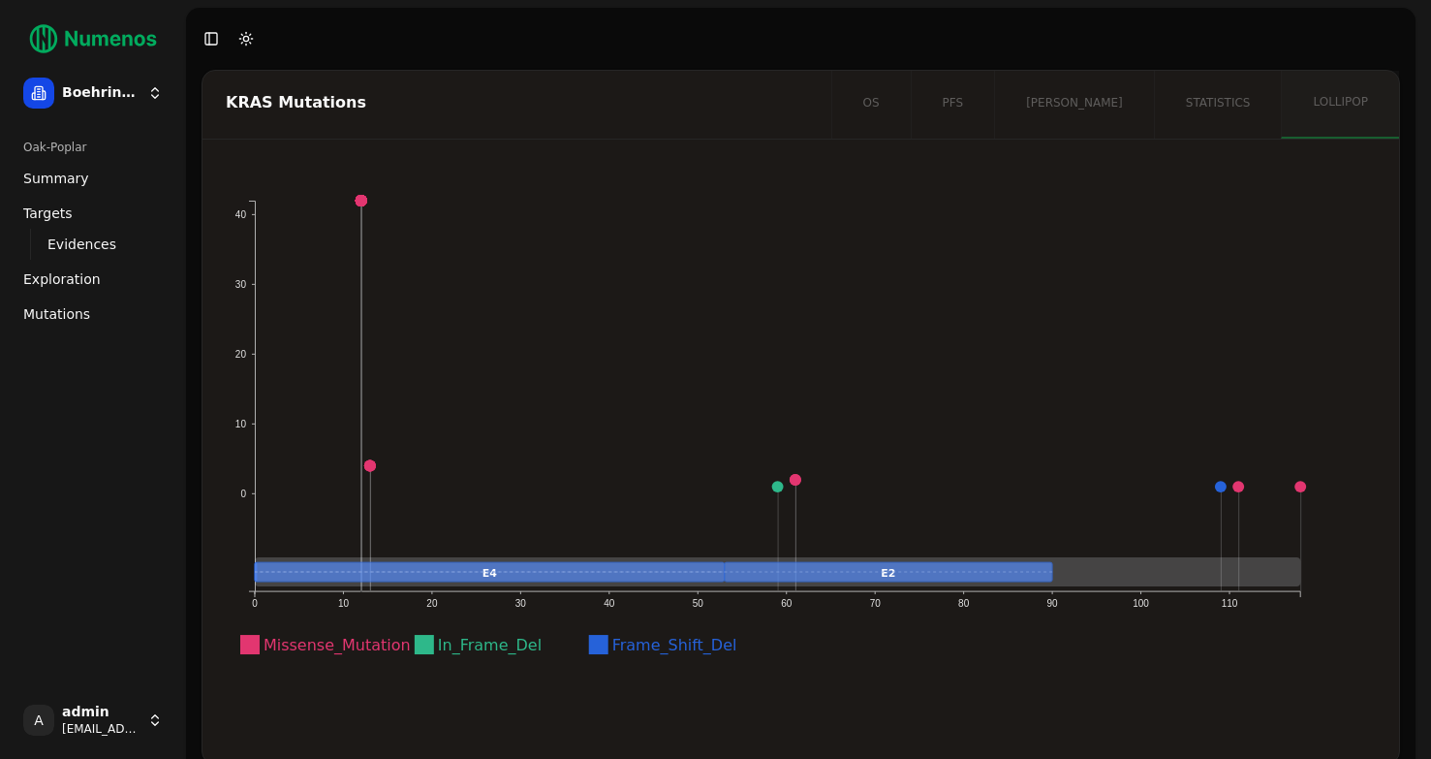
click at [79, 306] on span "Mutations" at bounding box center [56, 313] width 67 height 19
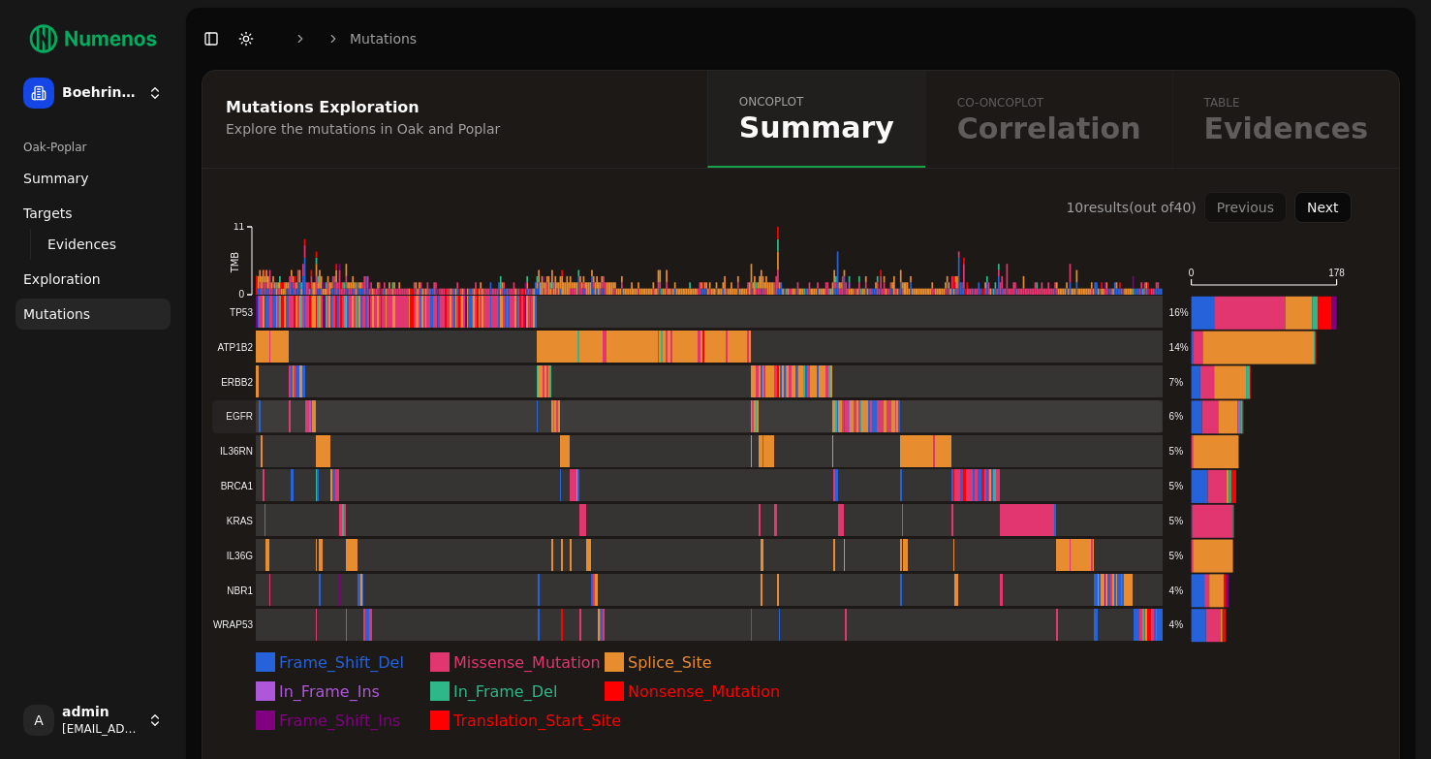
scroll to position [45, 0]
click at [1087, 130] on div "oncoplot Summary co-oncoplot Correlation table Evidences" at bounding box center [1053, 119] width 692 height 97
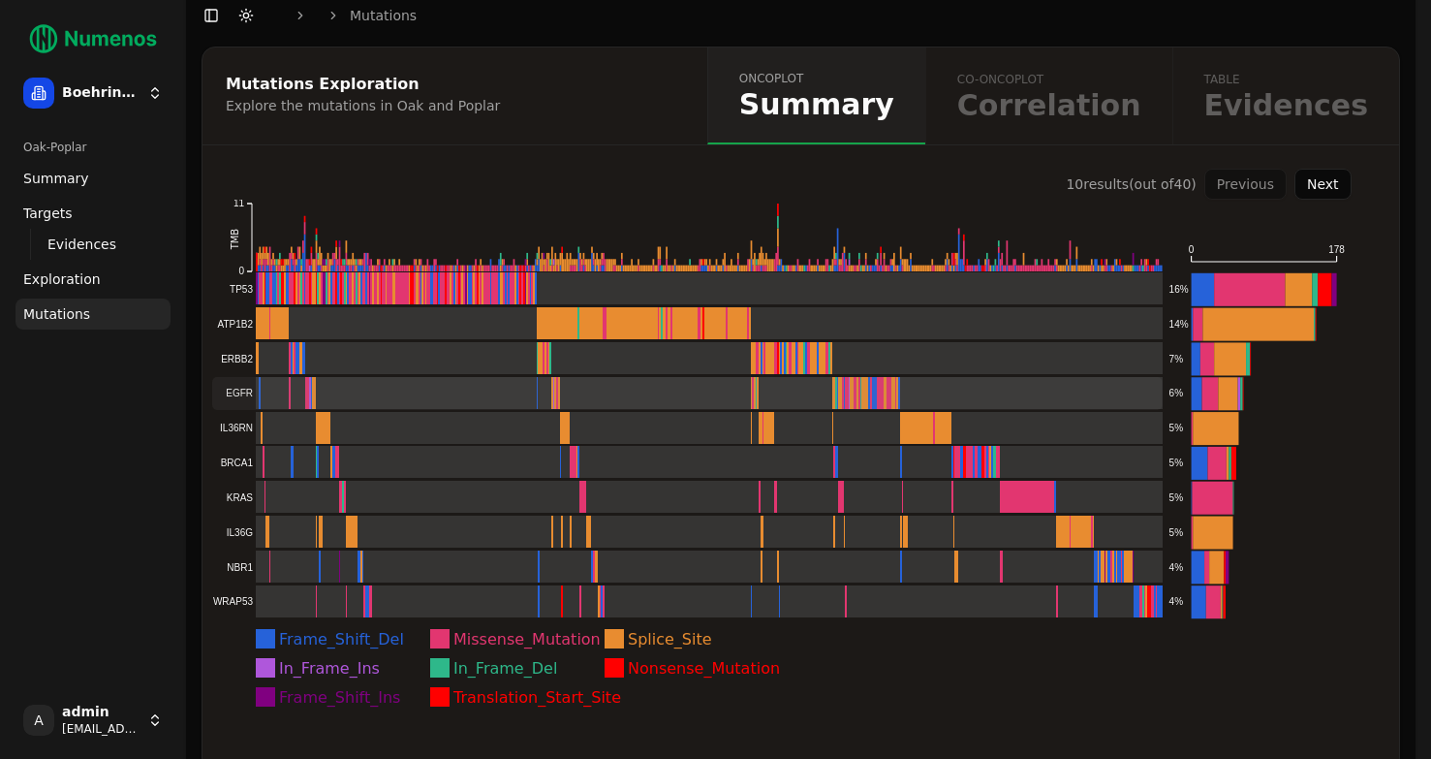
click at [593, 378] on rect at bounding box center [687, 393] width 951 height 33
